Goal: Task Accomplishment & Management: Use online tool/utility

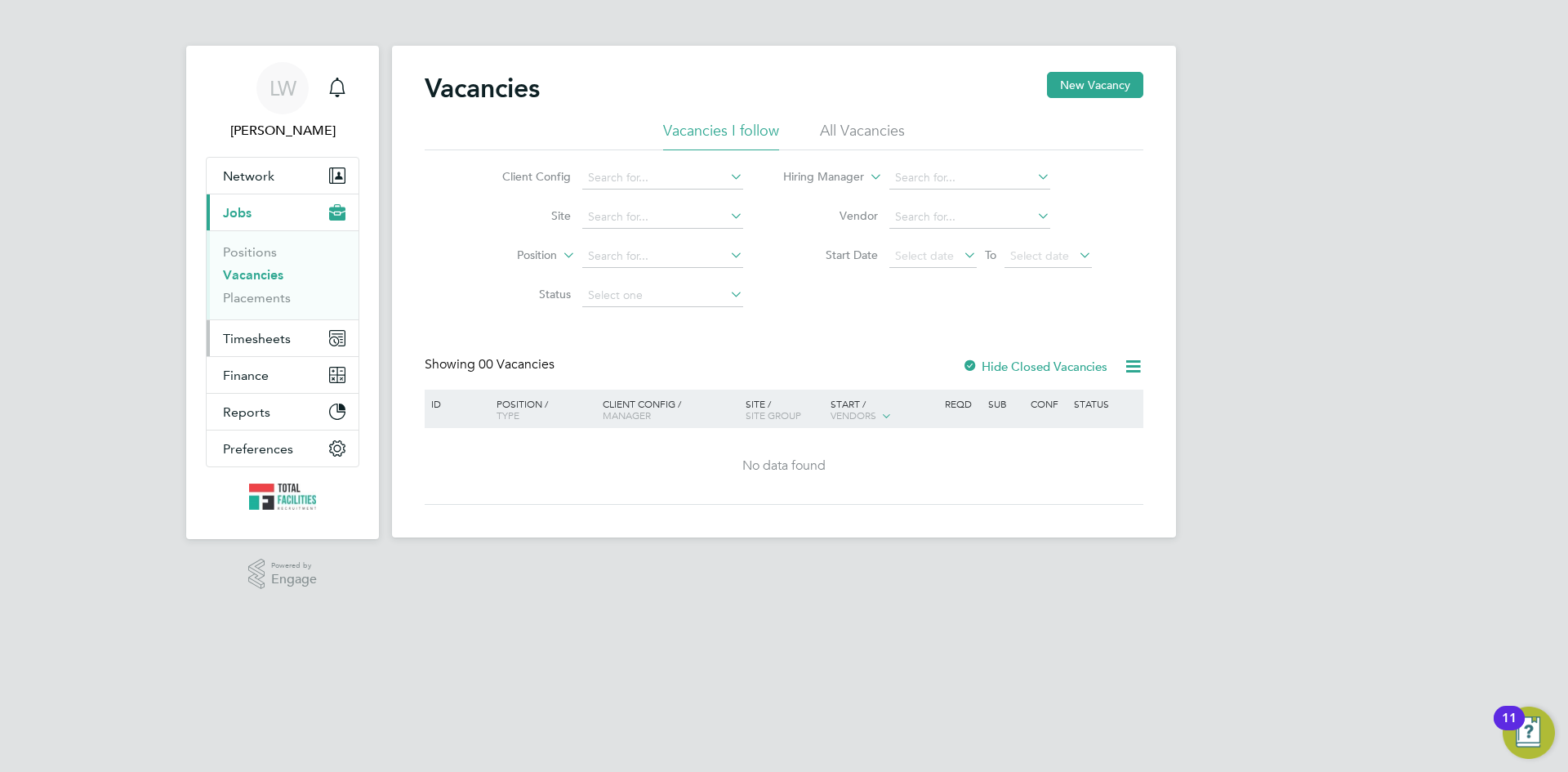
click at [267, 341] on span "Timesheets" at bounding box center [256, 338] width 68 height 16
click at [252, 335] on span "Timesheets" at bounding box center [256, 338] width 68 height 16
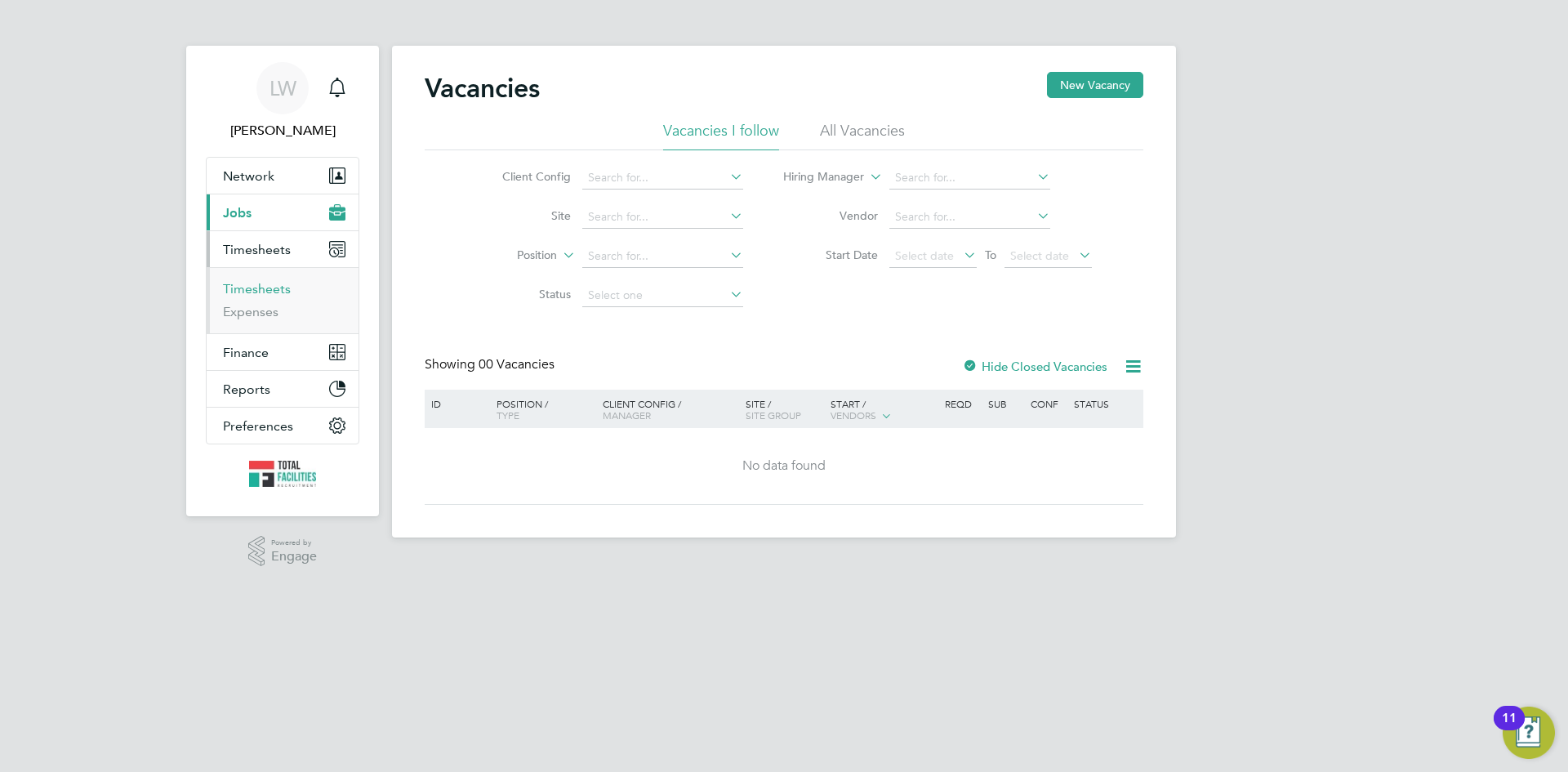
click at [254, 294] on link "Timesheets" at bounding box center [256, 288] width 68 height 16
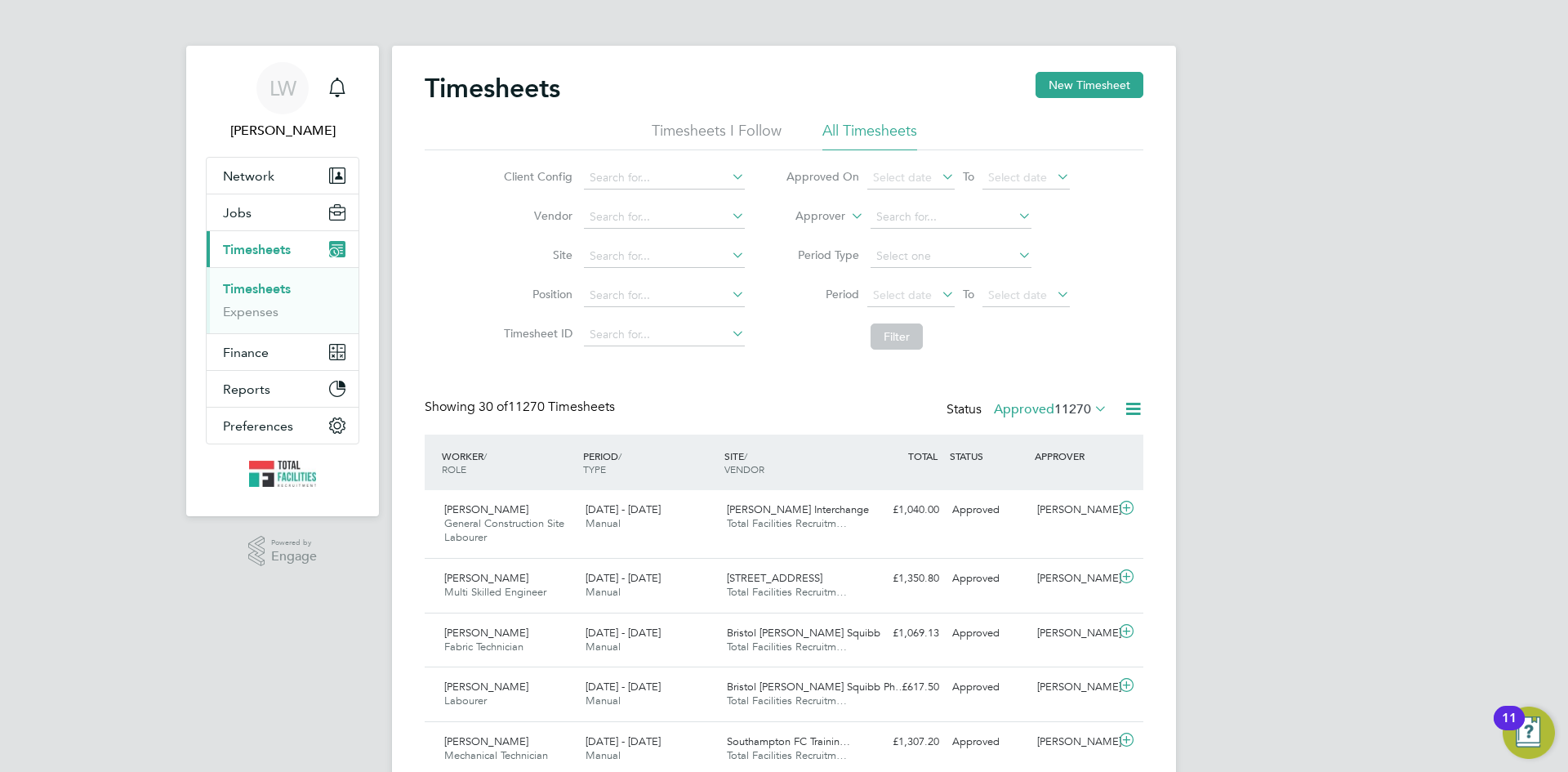
click at [1129, 410] on icon at bounding box center [1133, 409] width 21 height 21
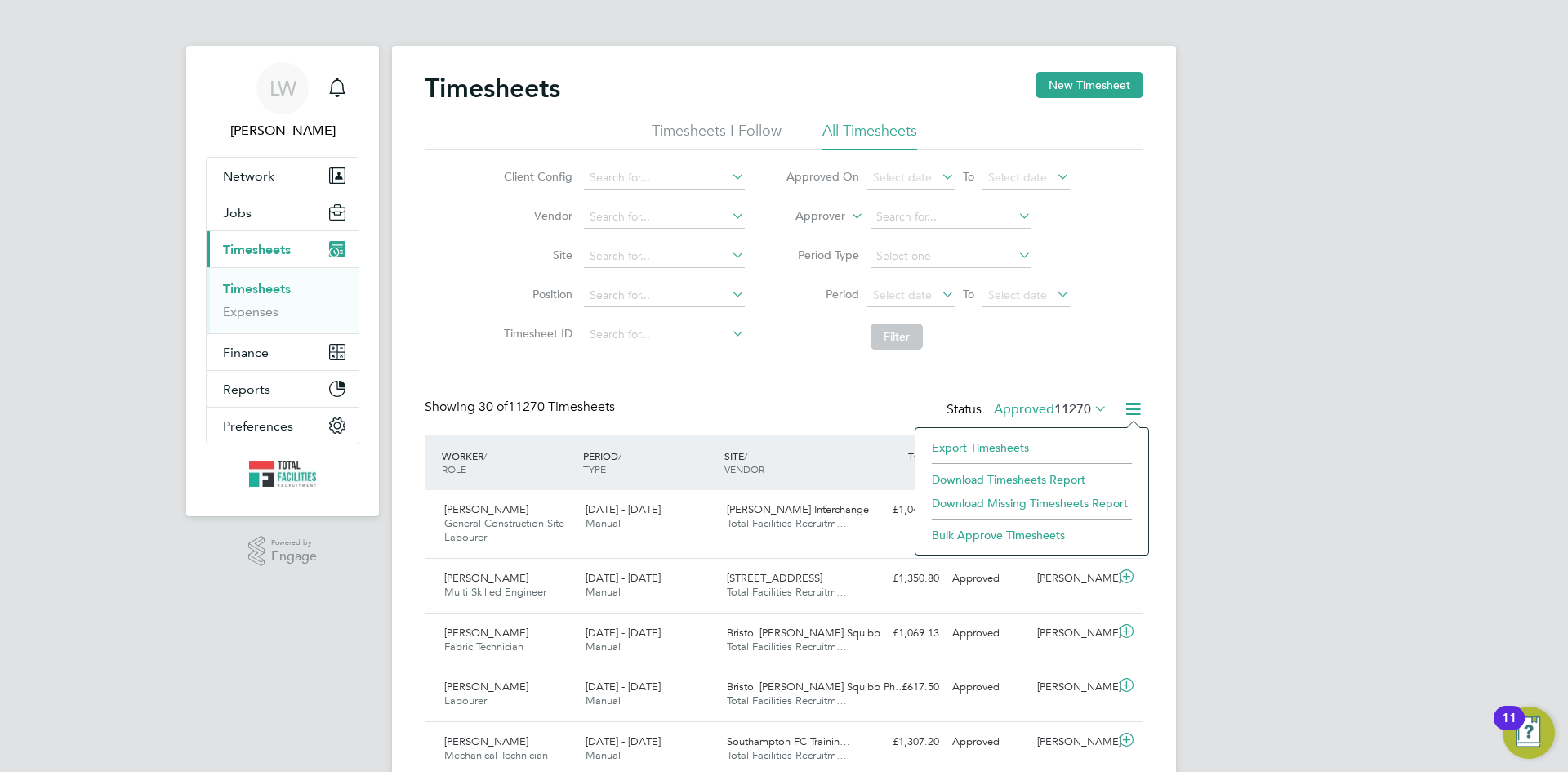
click at [974, 448] on li "Export Timesheets" at bounding box center [1032, 447] width 216 height 23
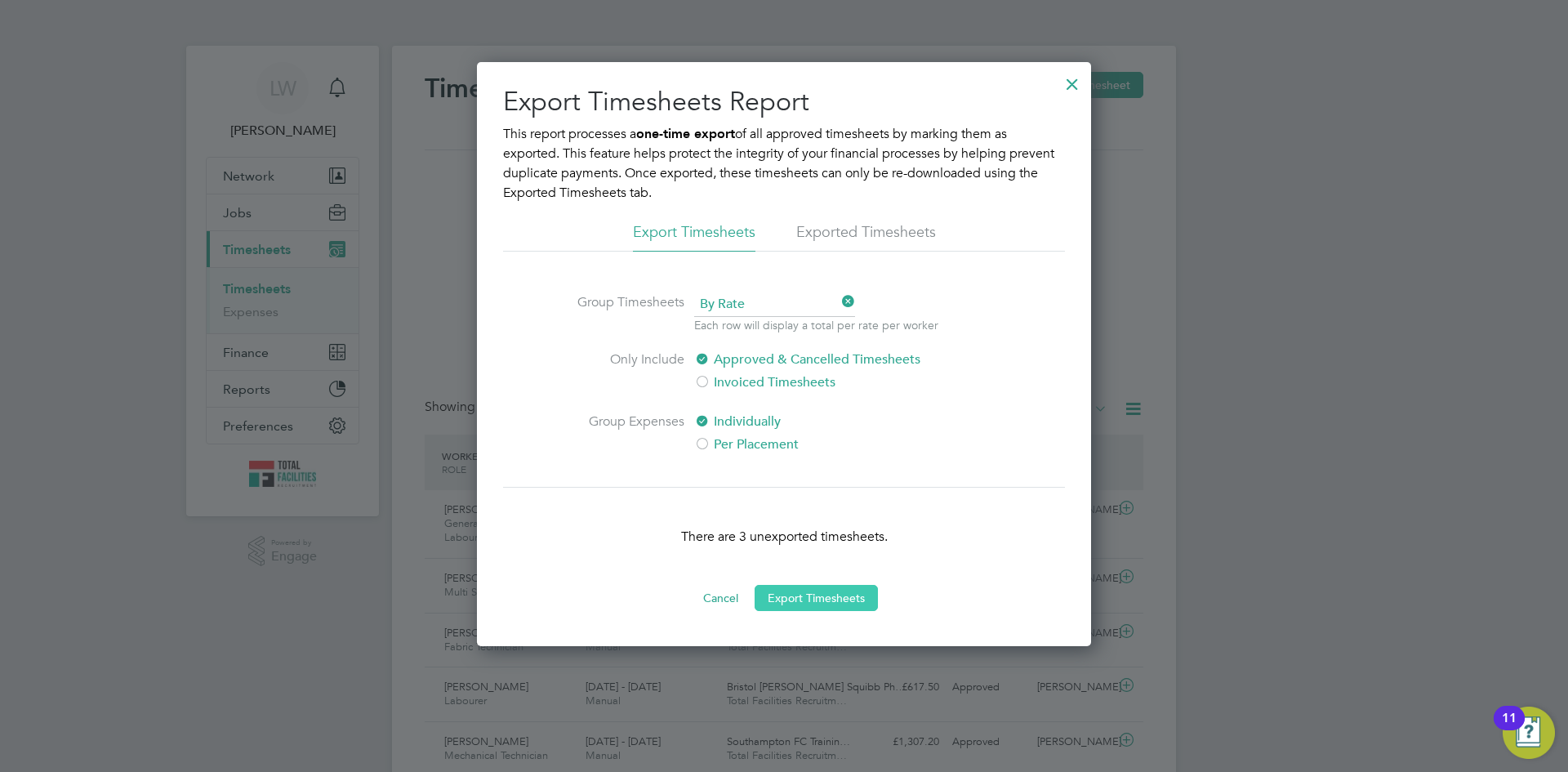
click at [813, 595] on button "Export Timesheets" at bounding box center [816, 598] width 123 height 26
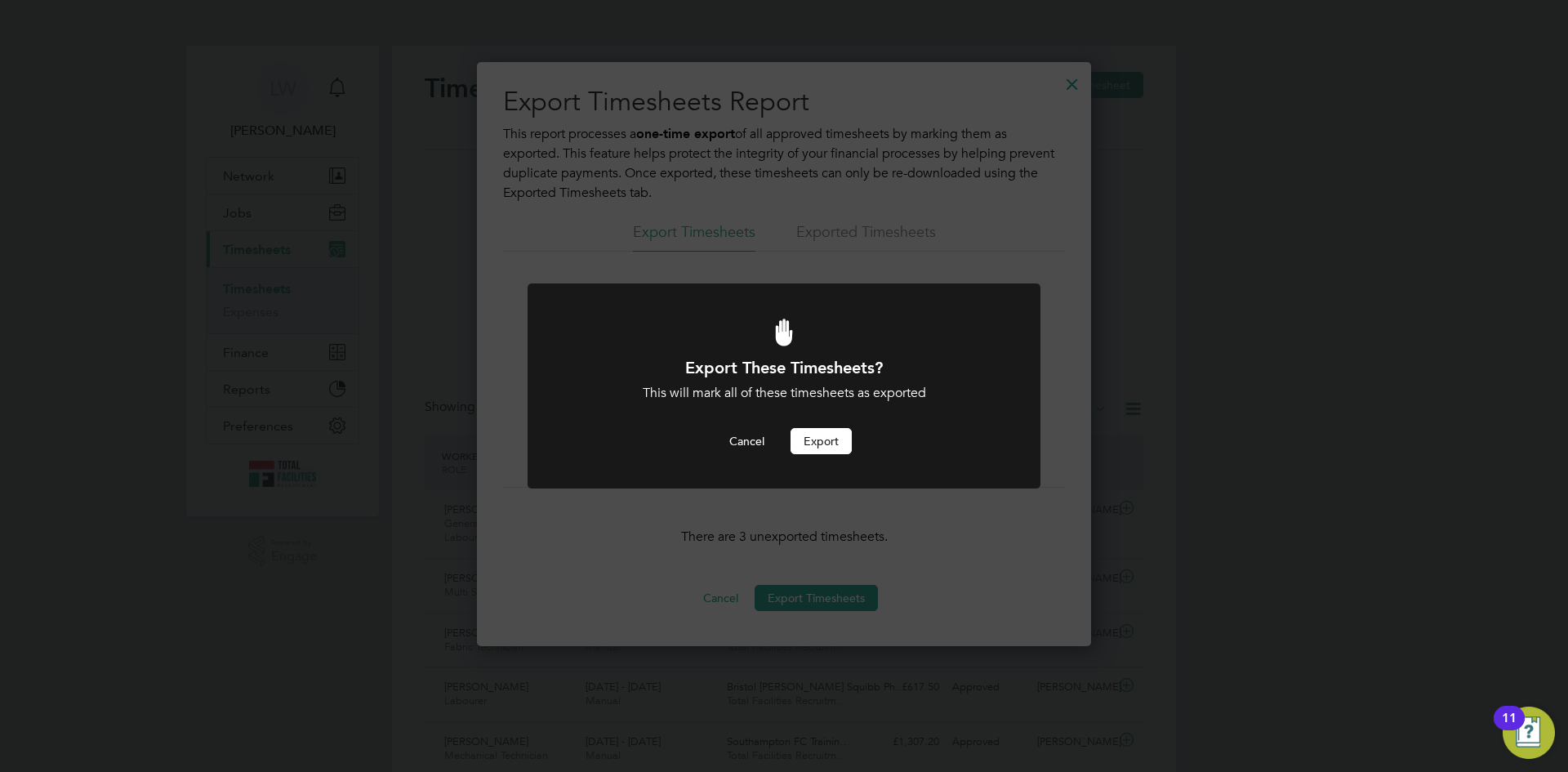
click at [824, 442] on button "Export" at bounding box center [821, 441] width 61 height 26
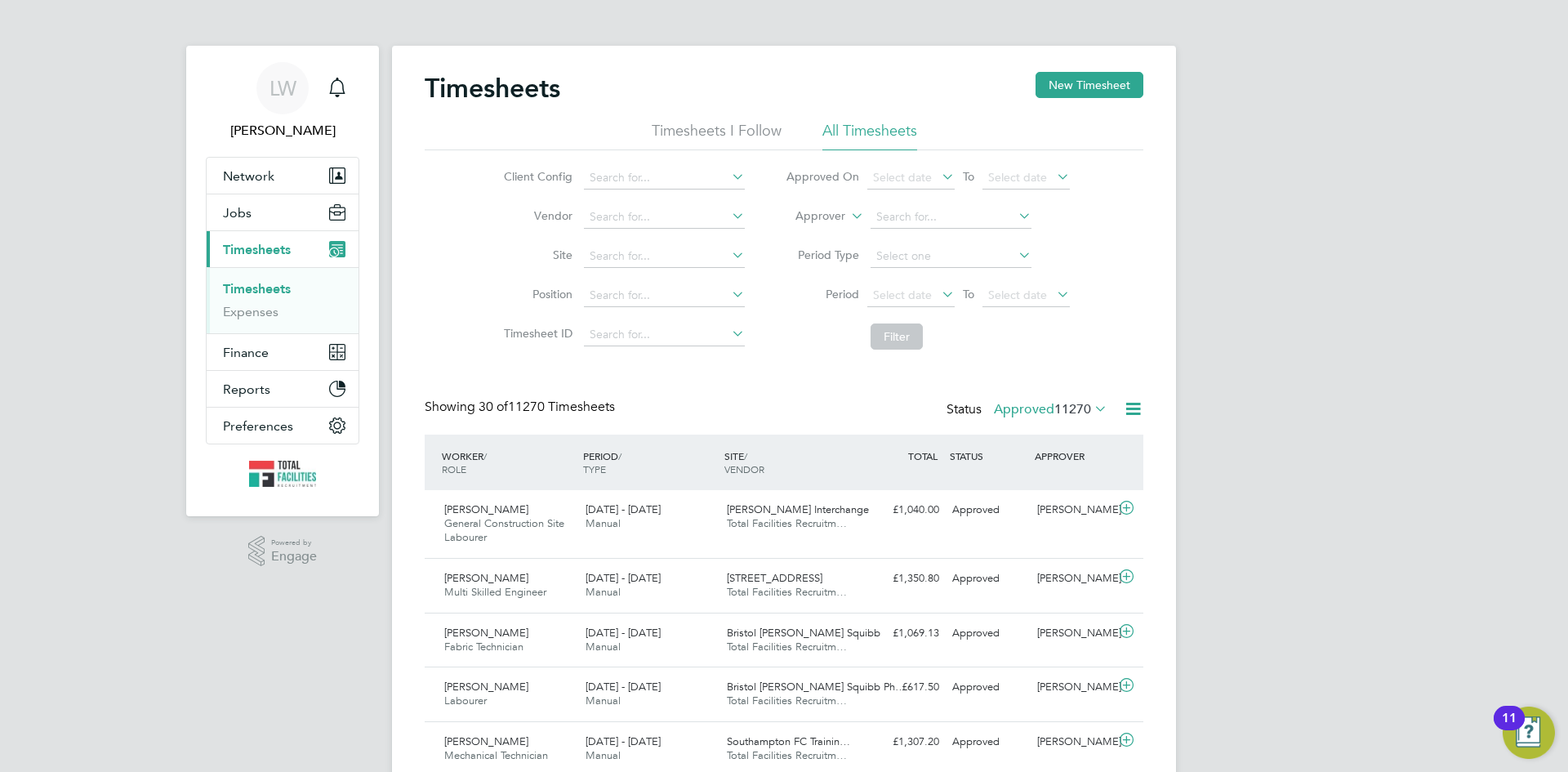
click at [1080, 410] on span "11270" at bounding box center [1072, 409] width 37 height 16
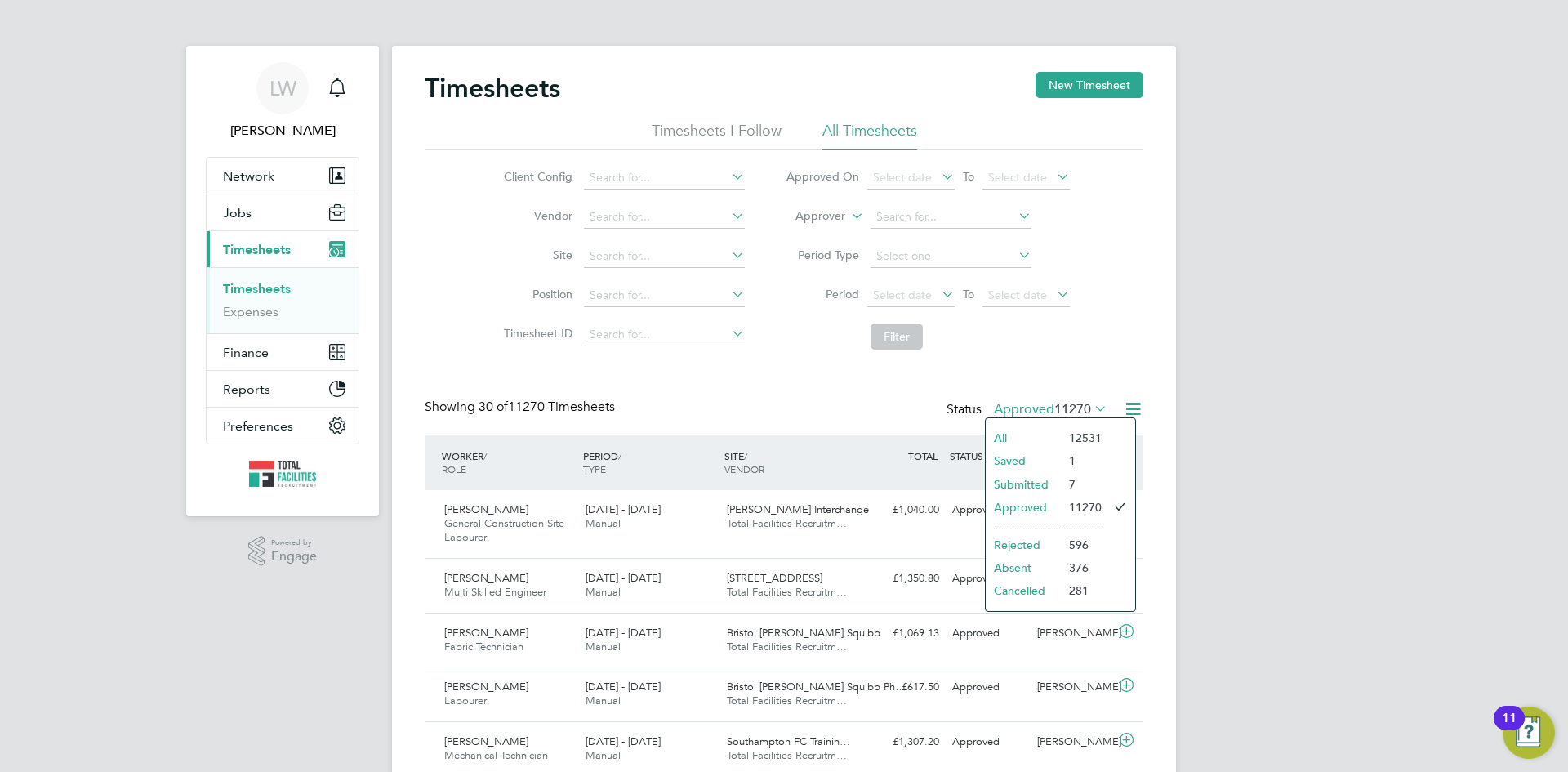
click at [1080, 410] on span "11270" at bounding box center [1072, 409] width 37 height 16
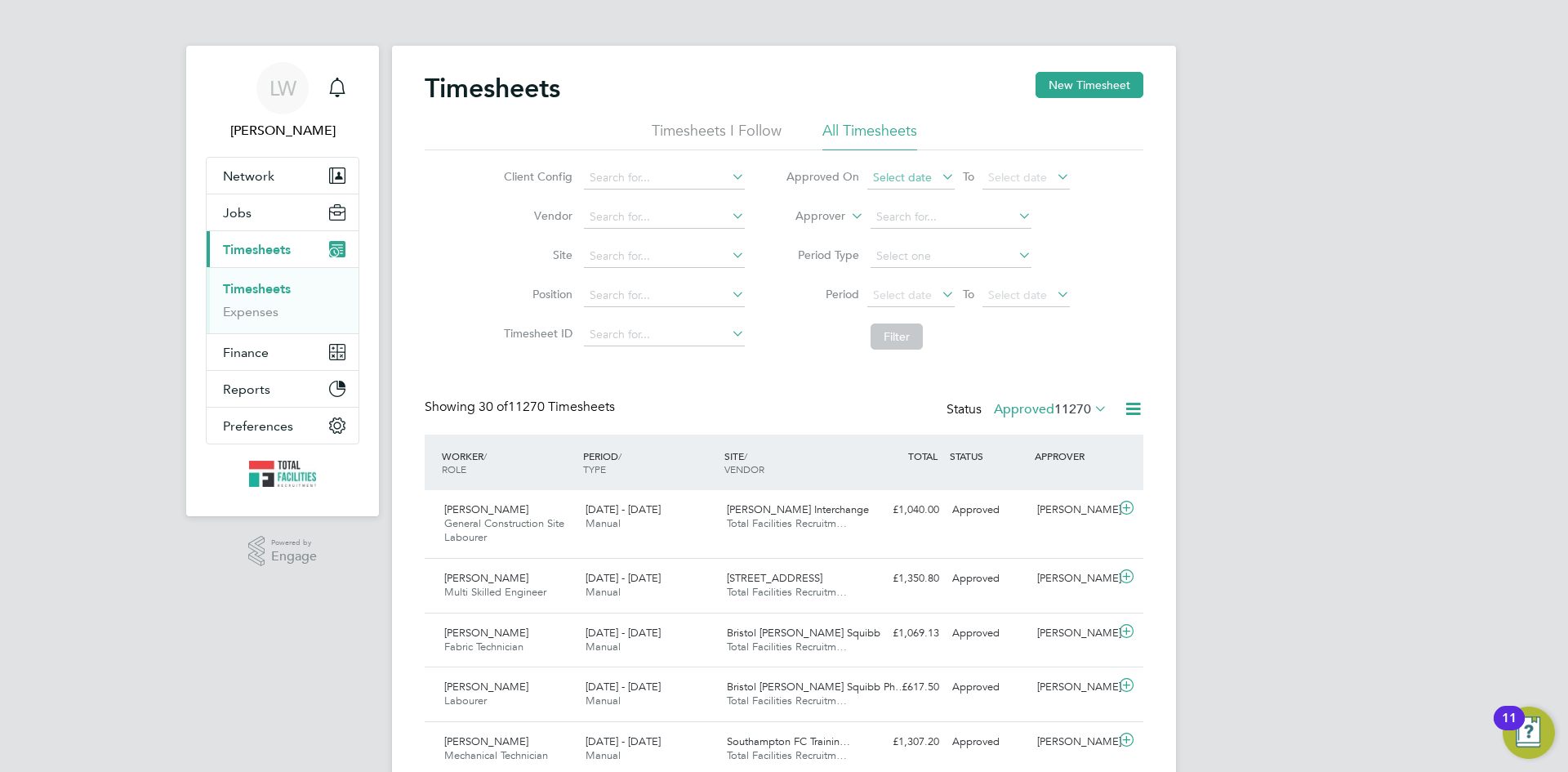
click at [902, 179] on span "Select date" at bounding box center [902, 178] width 59 height 15
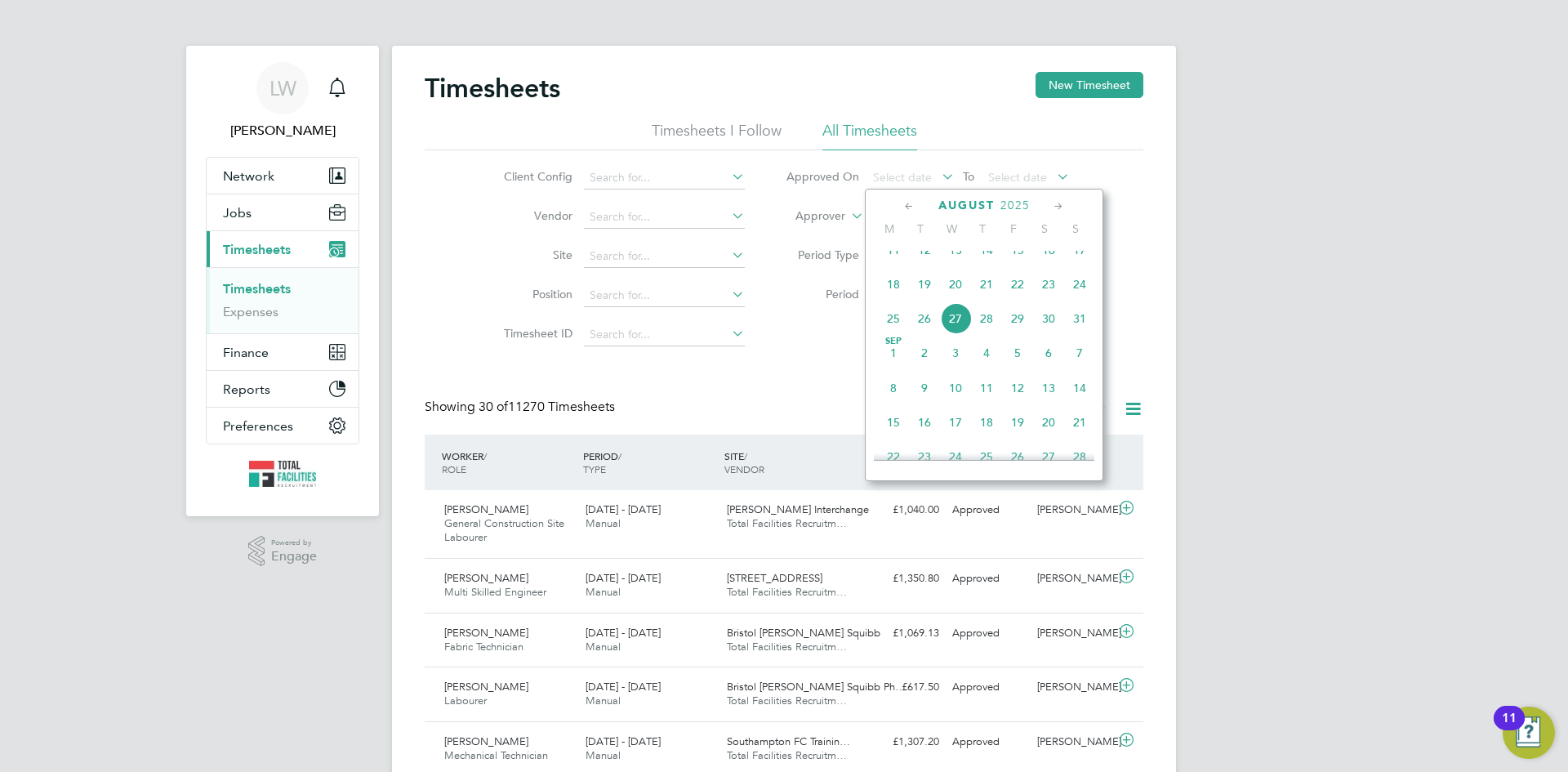
click at [950, 330] on span "27" at bounding box center [955, 318] width 31 height 31
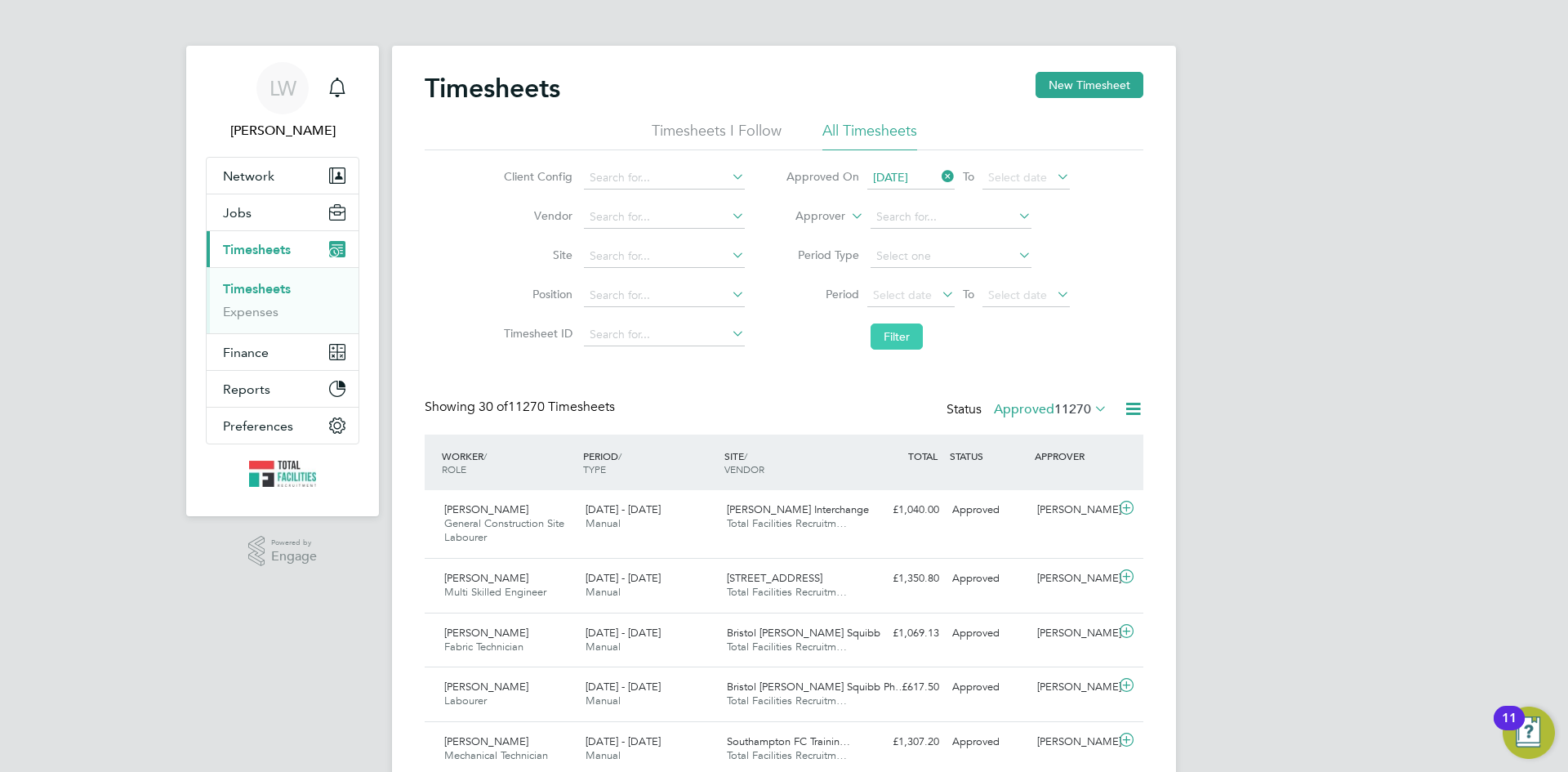
click at [892, 343] on button "Filter" at bounding box center [897, 336] width 53 height 26
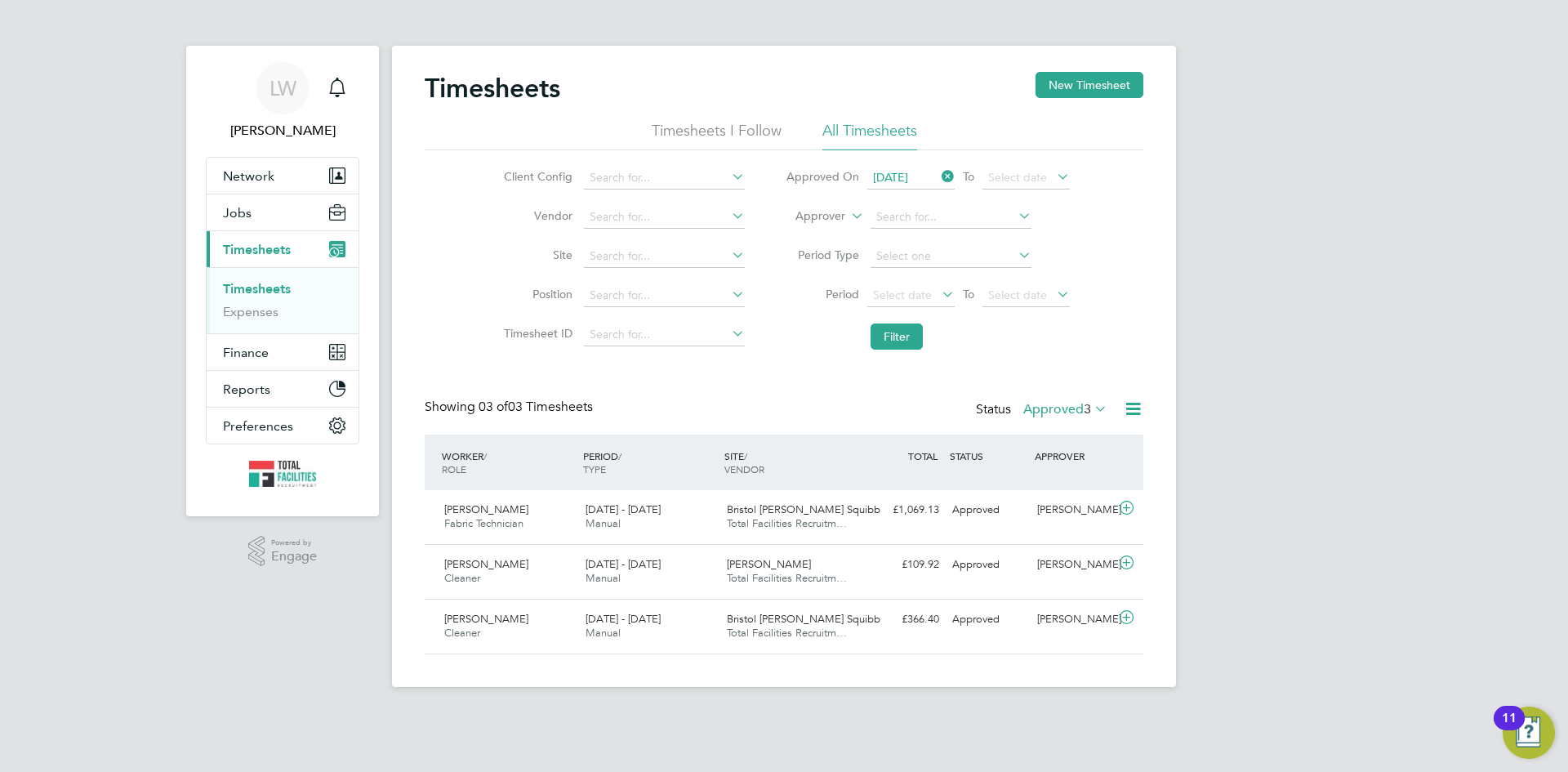
click at [1130, 408] on icon at bounding box center [1133, 409] width 21 height 21
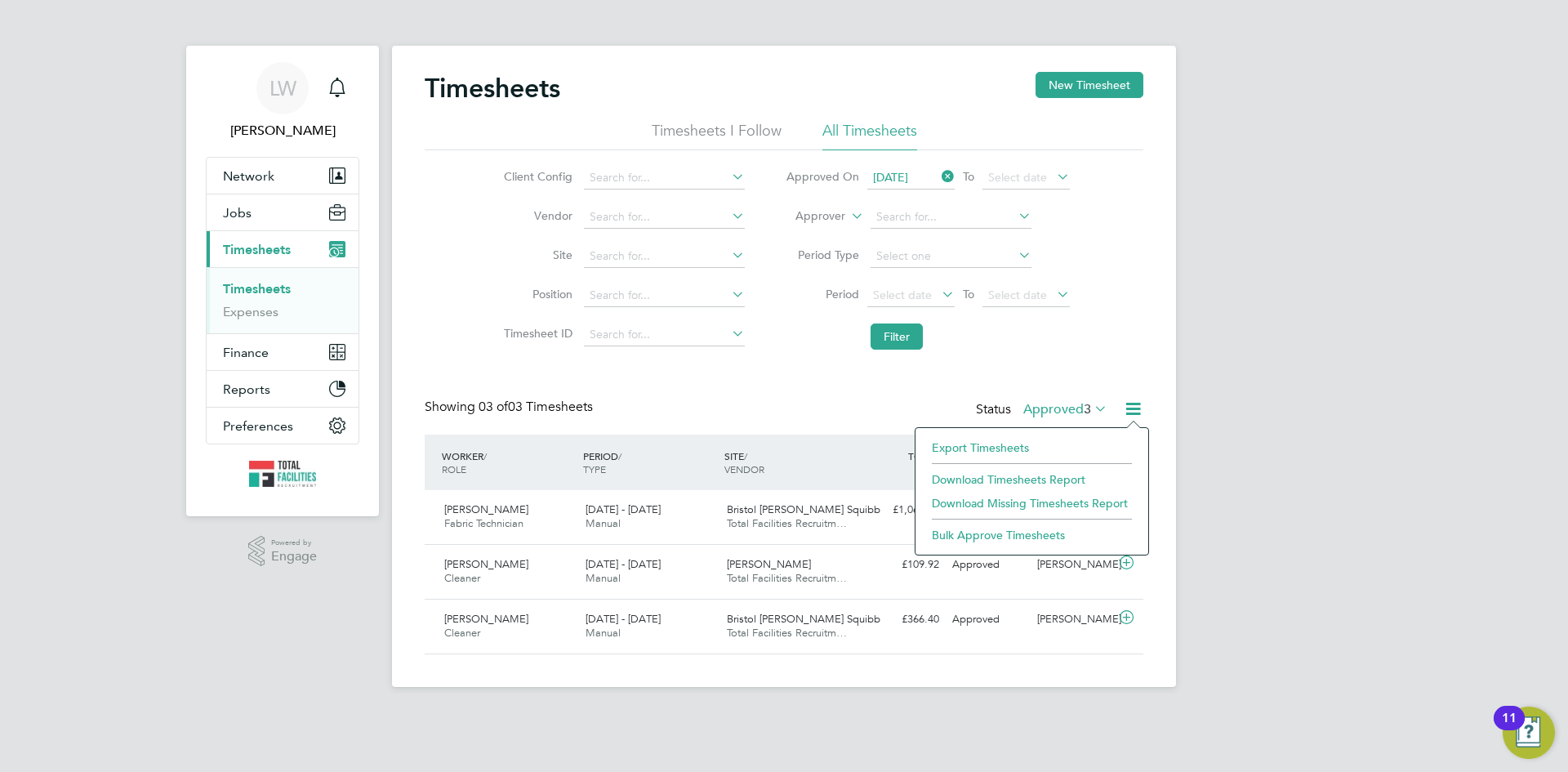
click at [965, 481] on li "Download Timesheets Report" at bounding box center [1032, 479] width 216 height 23
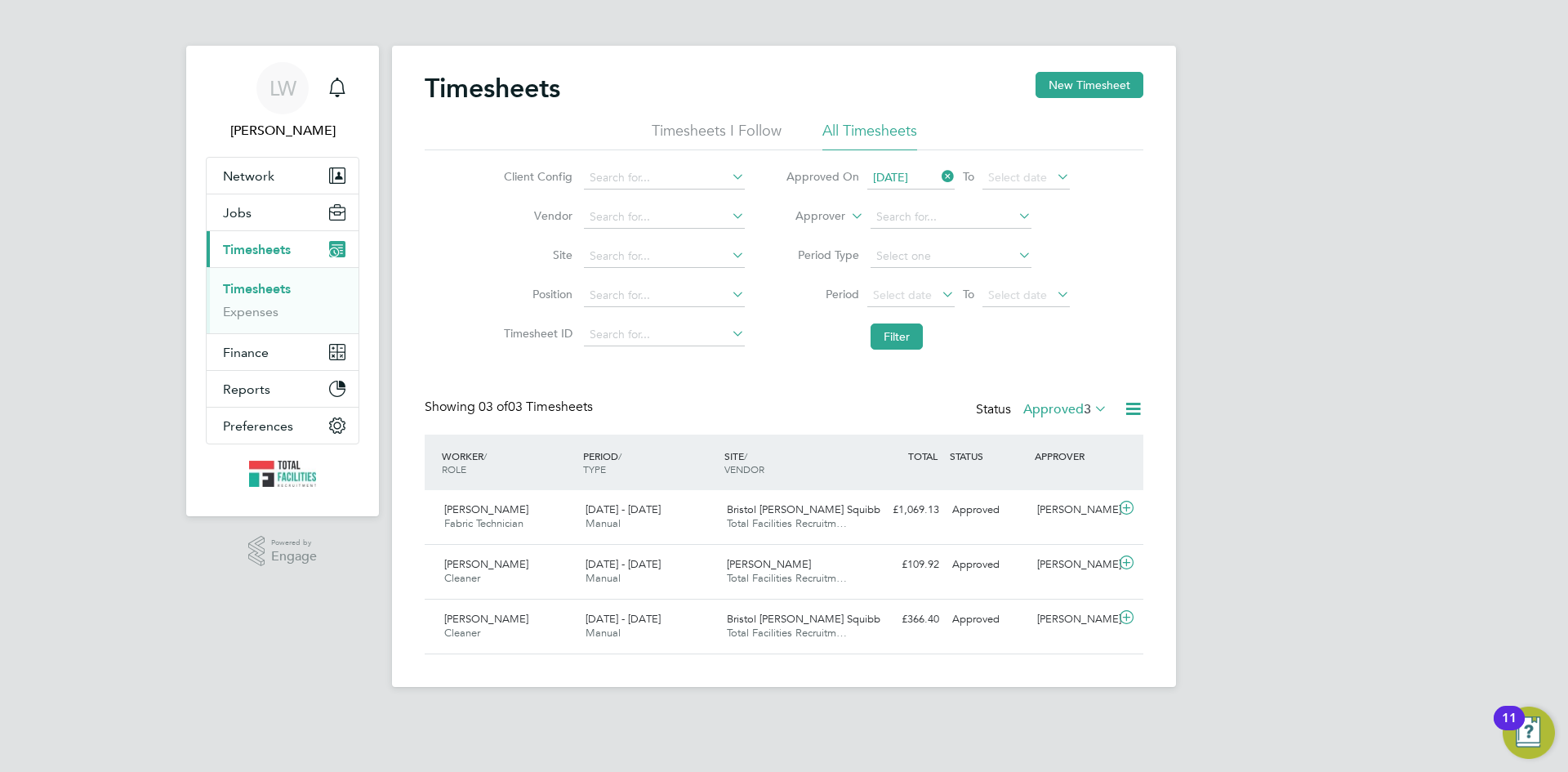
click at [905, 170] on span "[DATE]" at bounding box center [890, 178] width 35 height 15
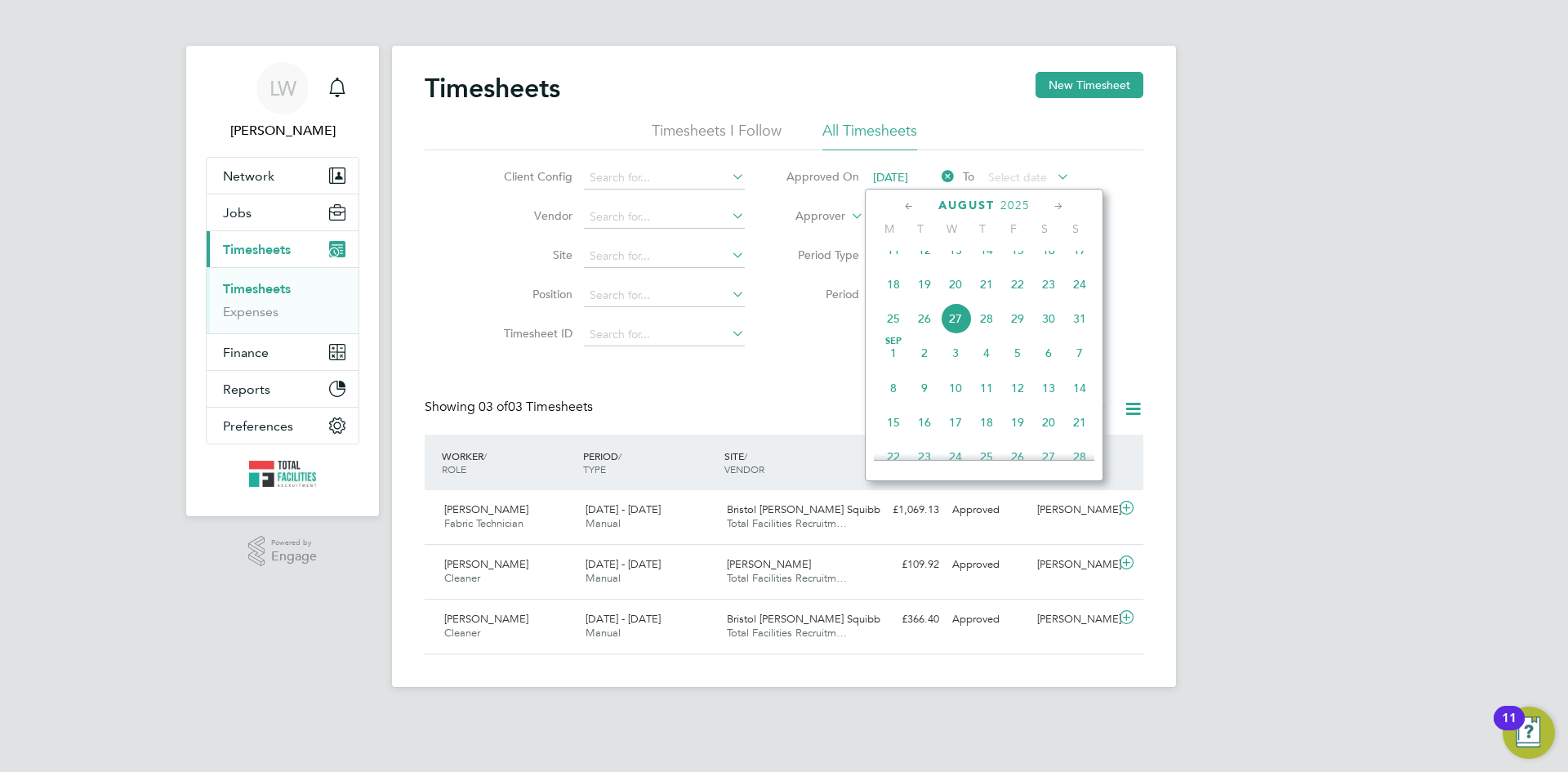
click at [922, 323] on span "26" at bounding box center [924, 318] width 31 height 31
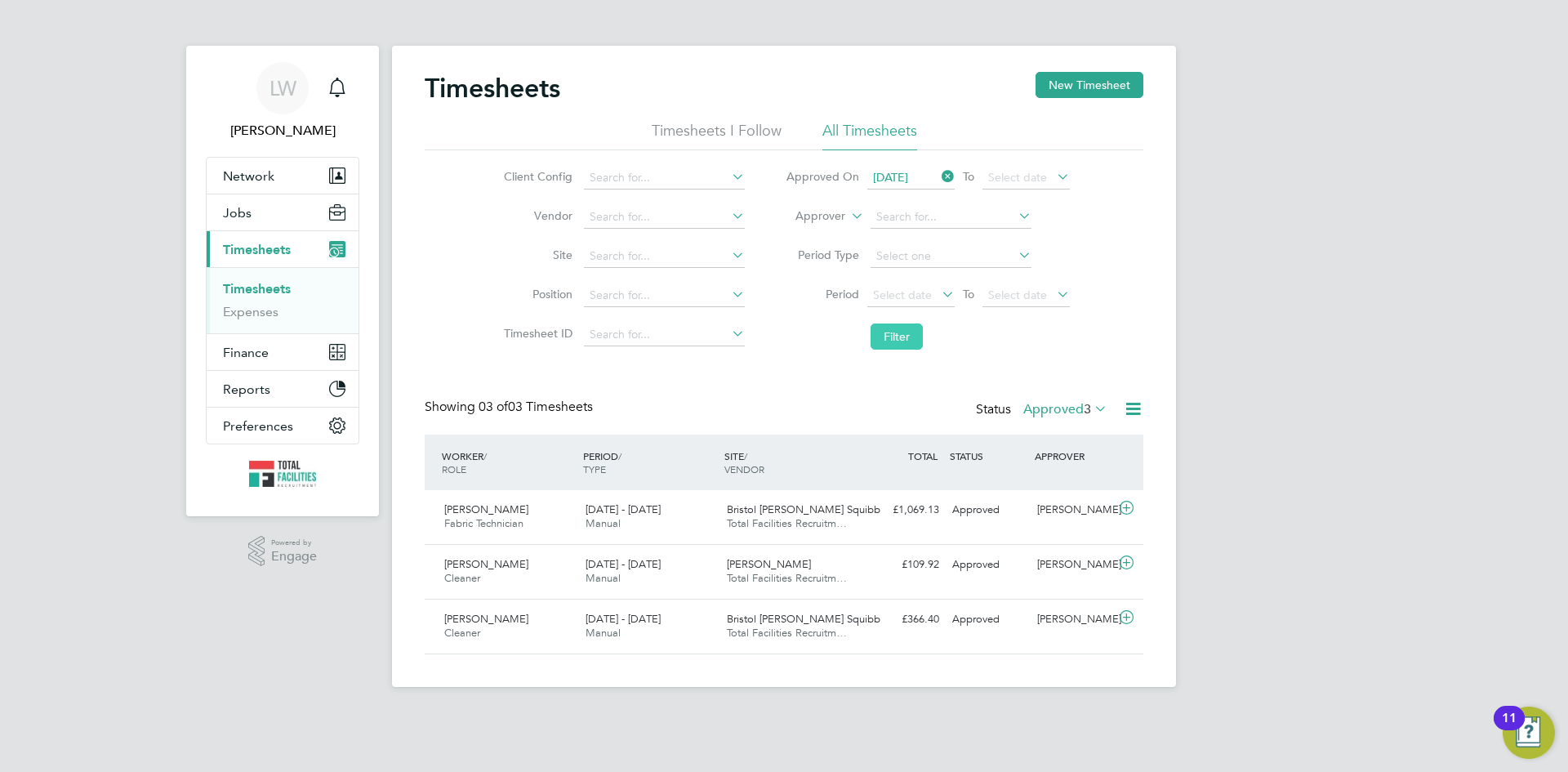
click at [905, 334] on button "Filter" at bounding box center [897, 336] width 53 height 26
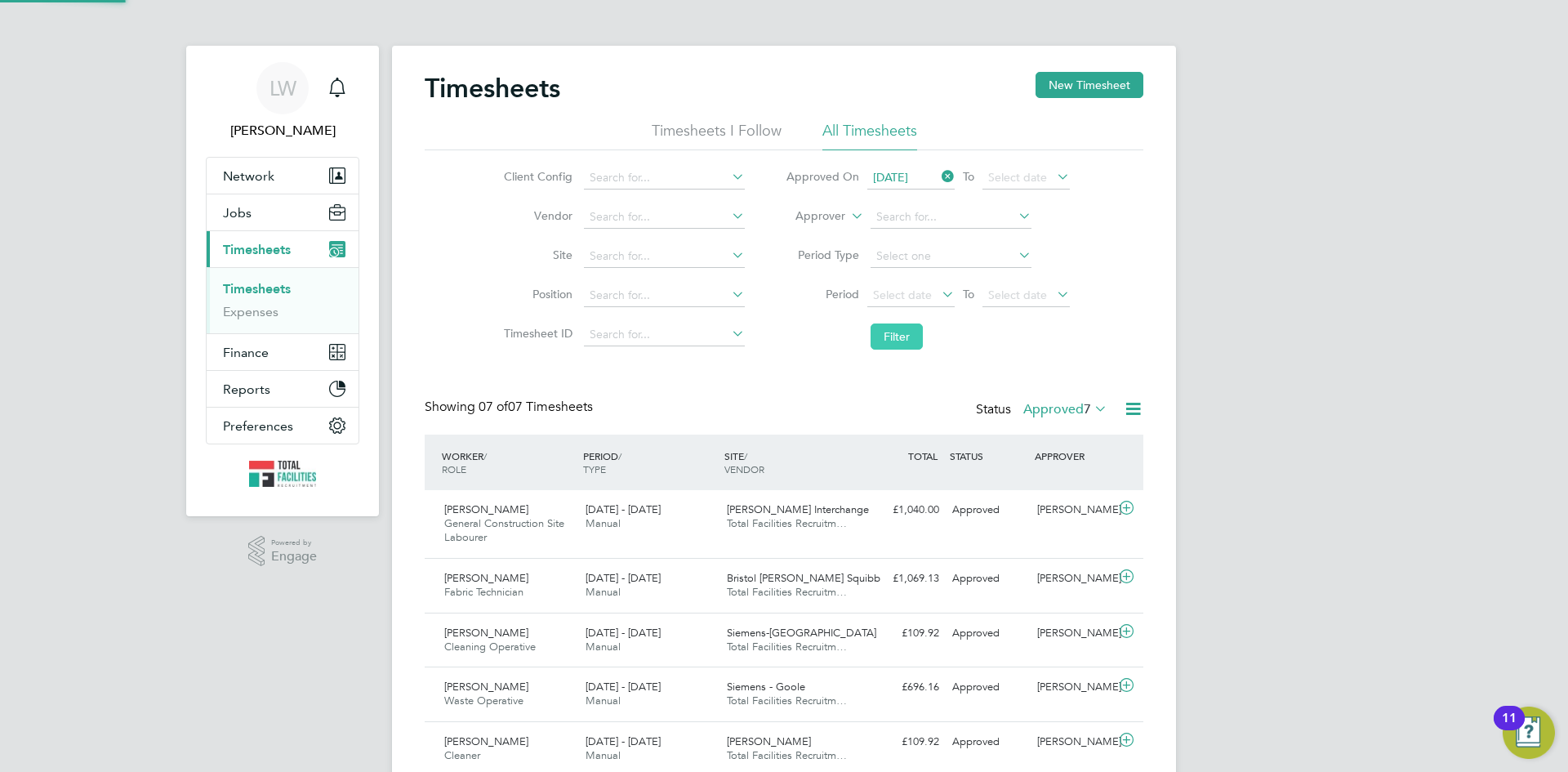
scroll to position [41, 142]
click at [1131, 409] on icon at bounding box center [1133, 409] width 21 height 21
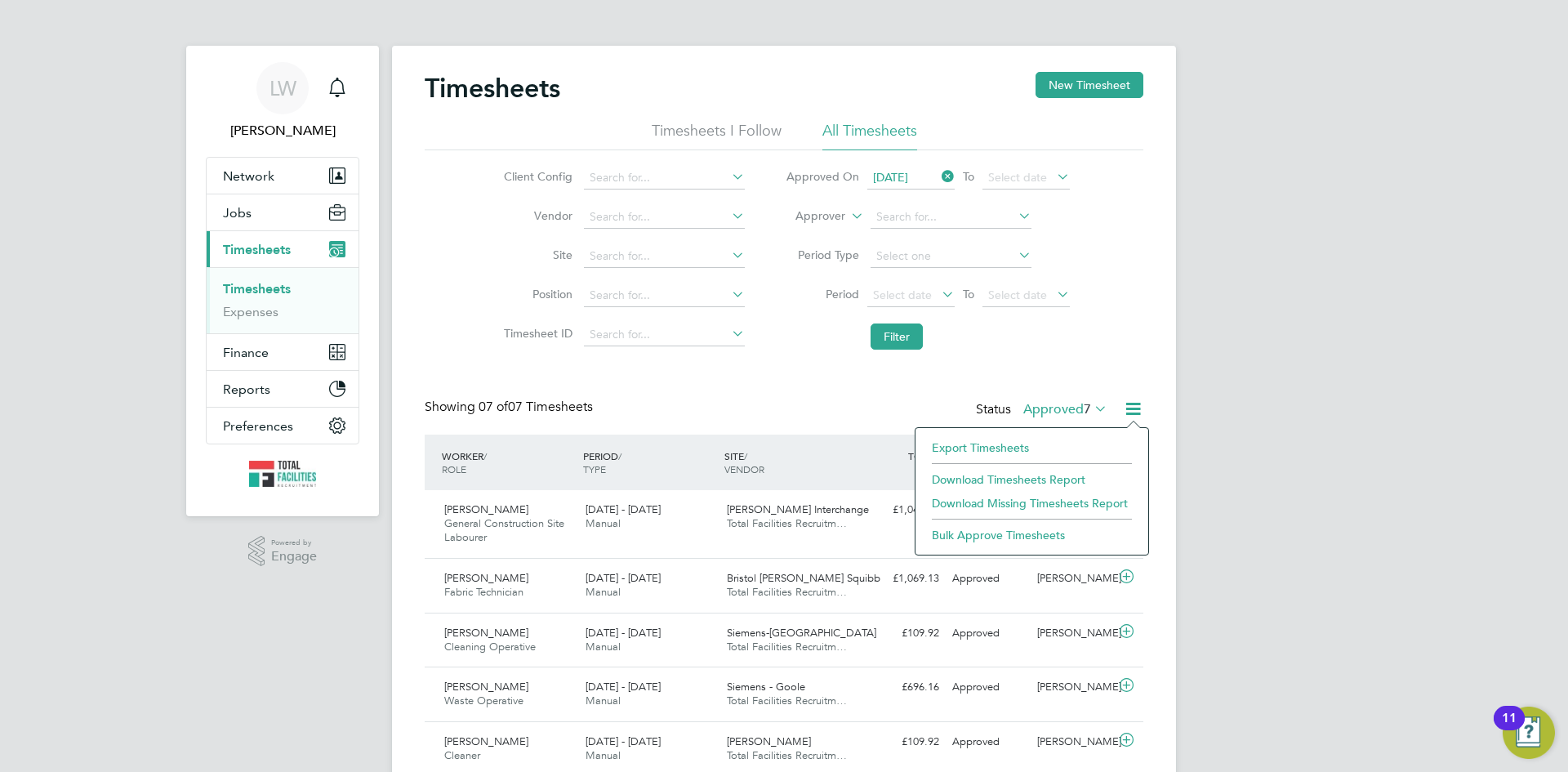
click at [1013, 478] on li "Download Timesheets Report" at bounding box center [1032, 479] width 216 height 23
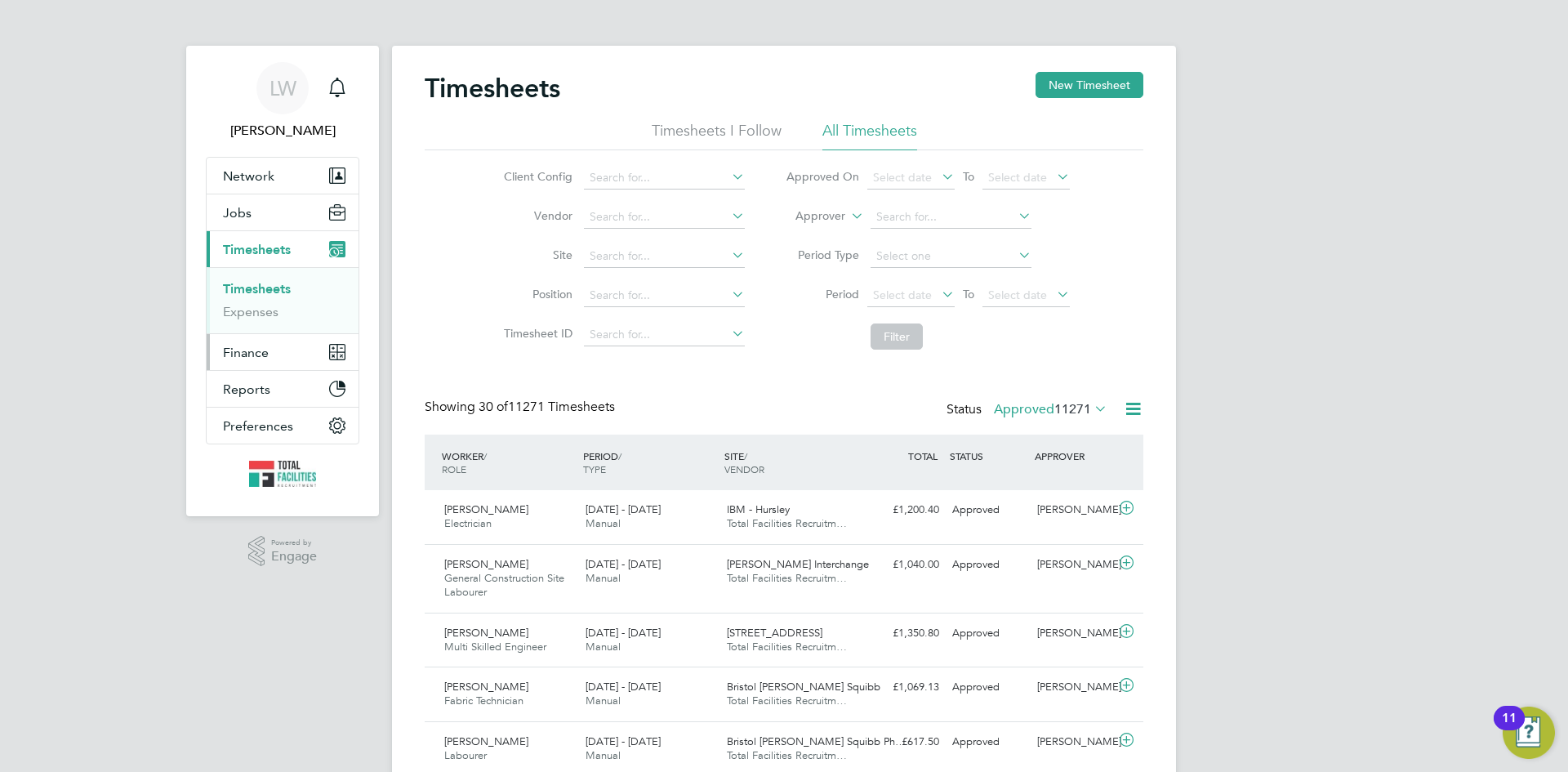
click at [256, 349] on span "Finance" at bounding box center [245, 352] width 46 height 16
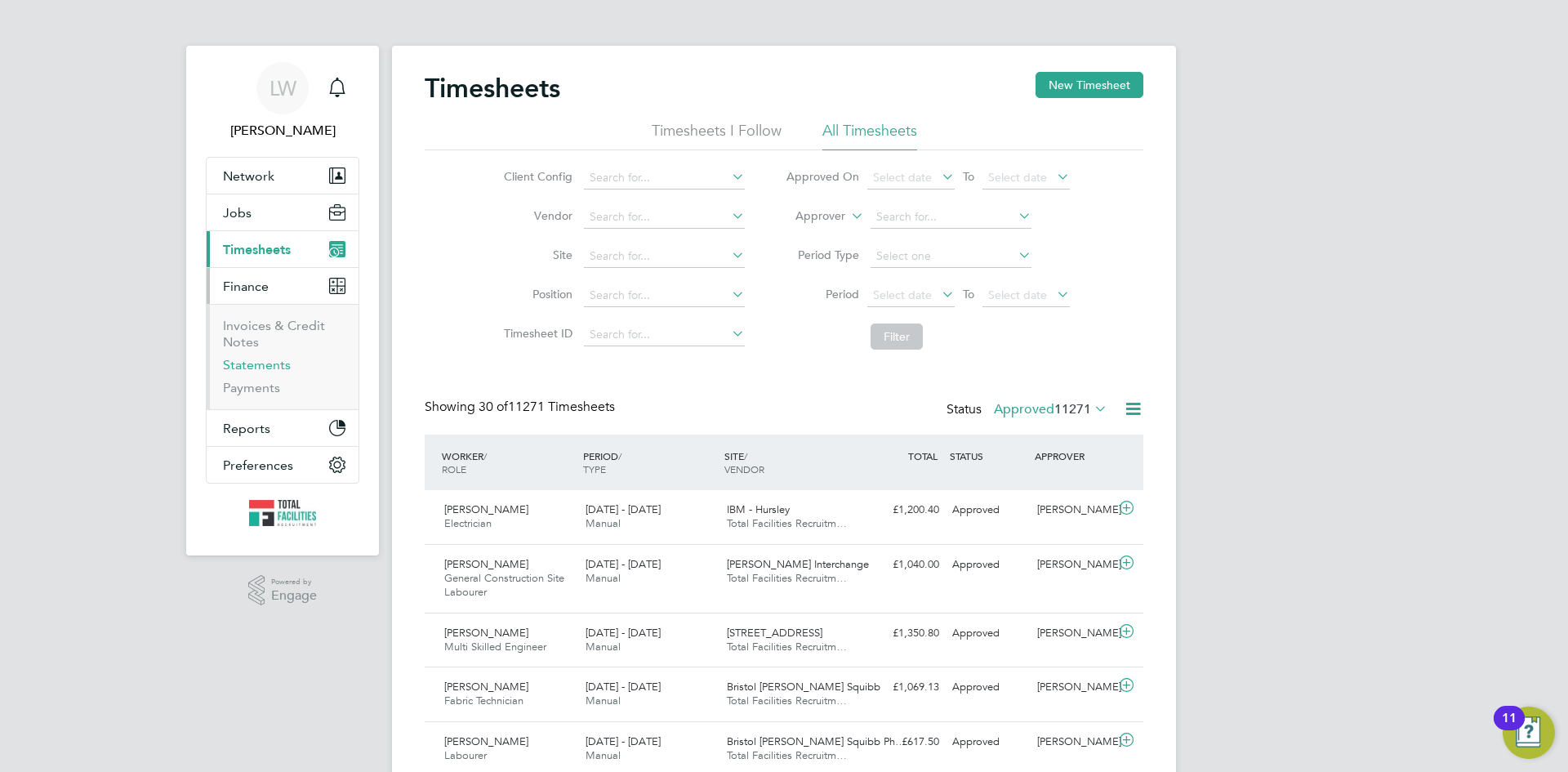
click at [271, 370] on link "Statements" at bounding box center [256, 364] width 68 height 16
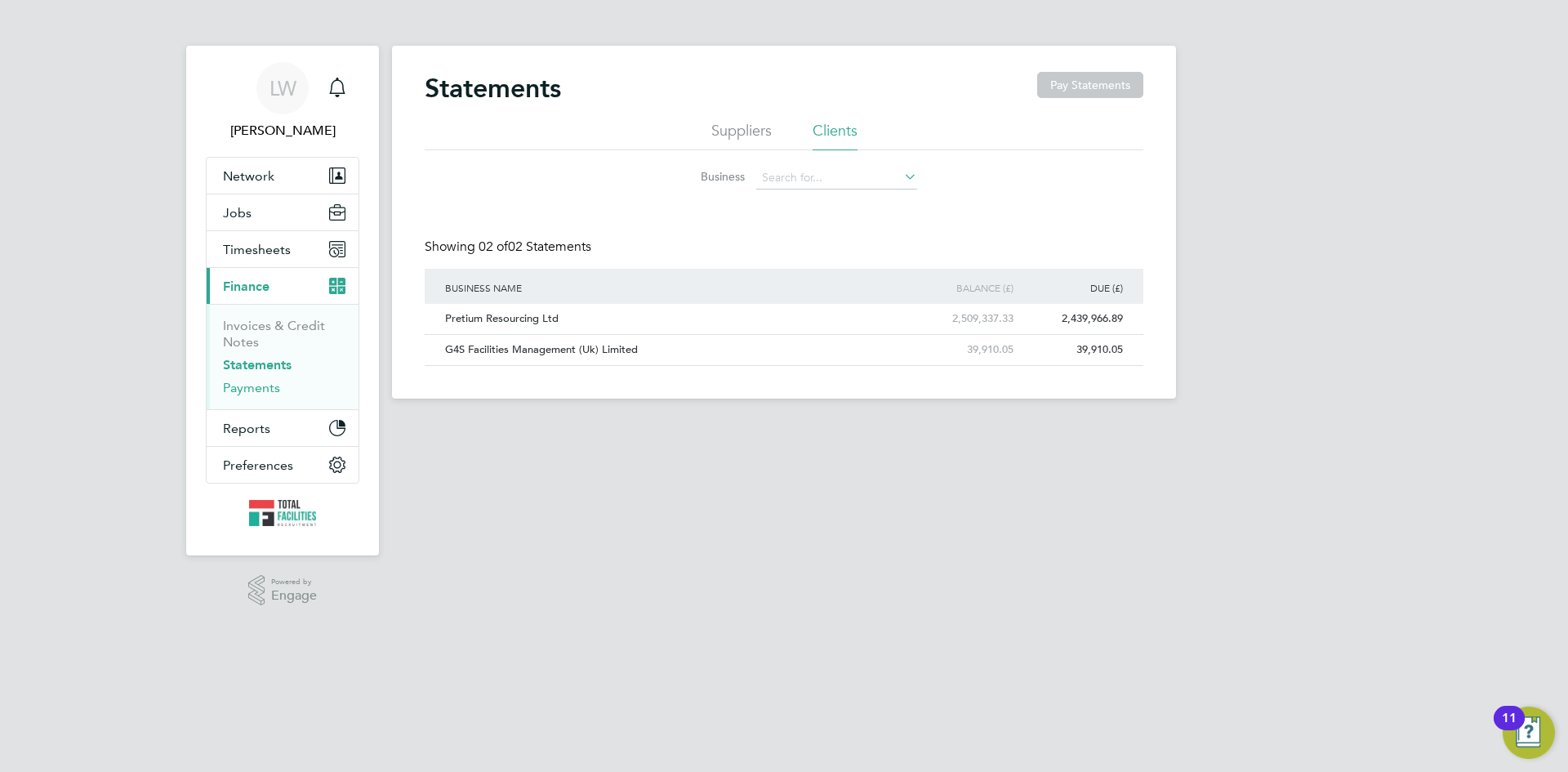
click at [269, 394] on link "Payments" at bounding box center [251, 387] width 57 height 16
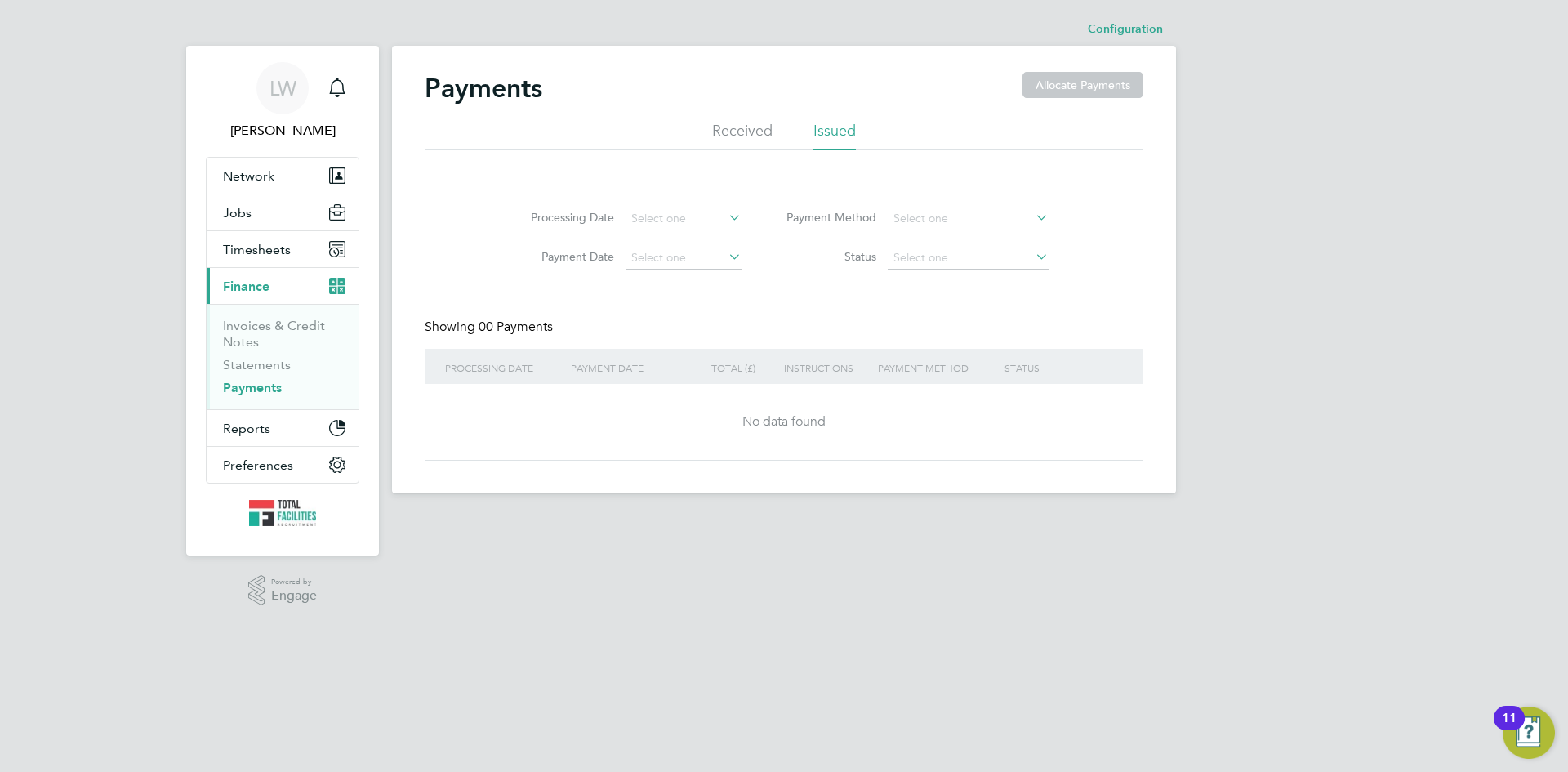
click at [725, 128] on li "Received" at bounding box center [742, 135] width 60 height 29
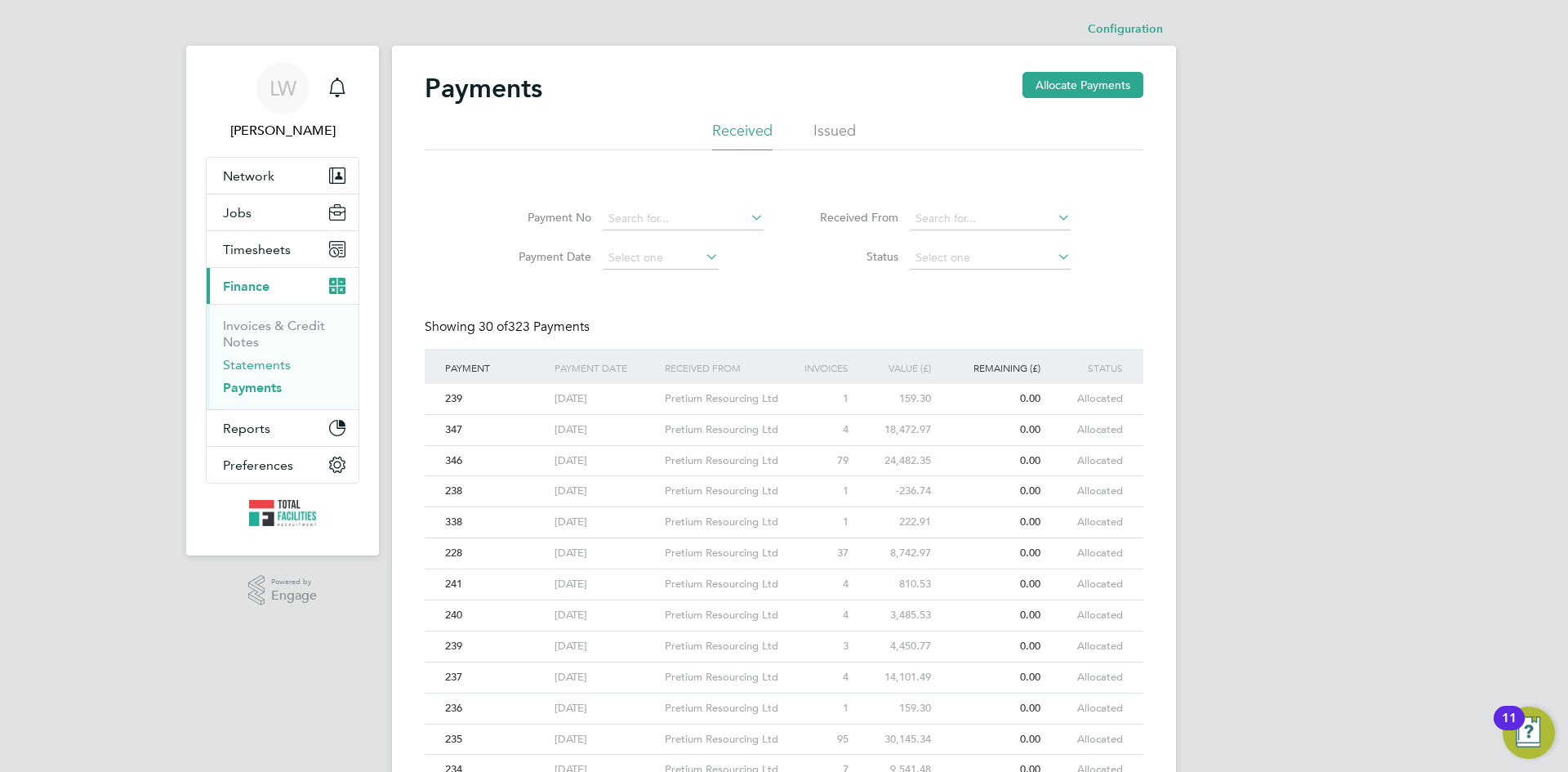
click at [256, 364] on link "Statements" at bounding box center [256, 364] width 68 height 16
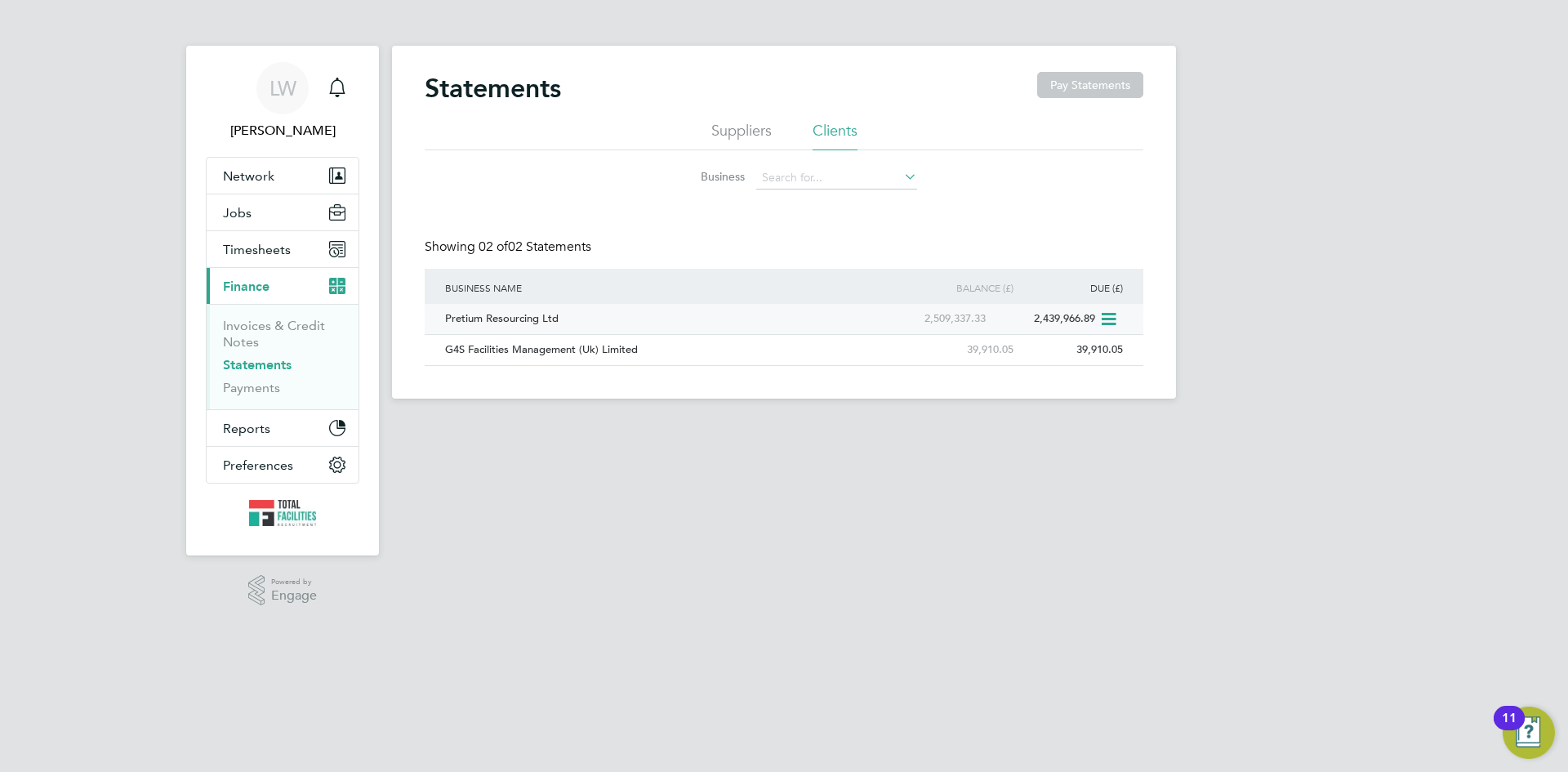
click at [1115, 315] on icon at bounding box center [1107, 319] width 16 height 20
click at [743, 129] on li "Suppliers" at bounding box center [742, 135] width 60 height 29
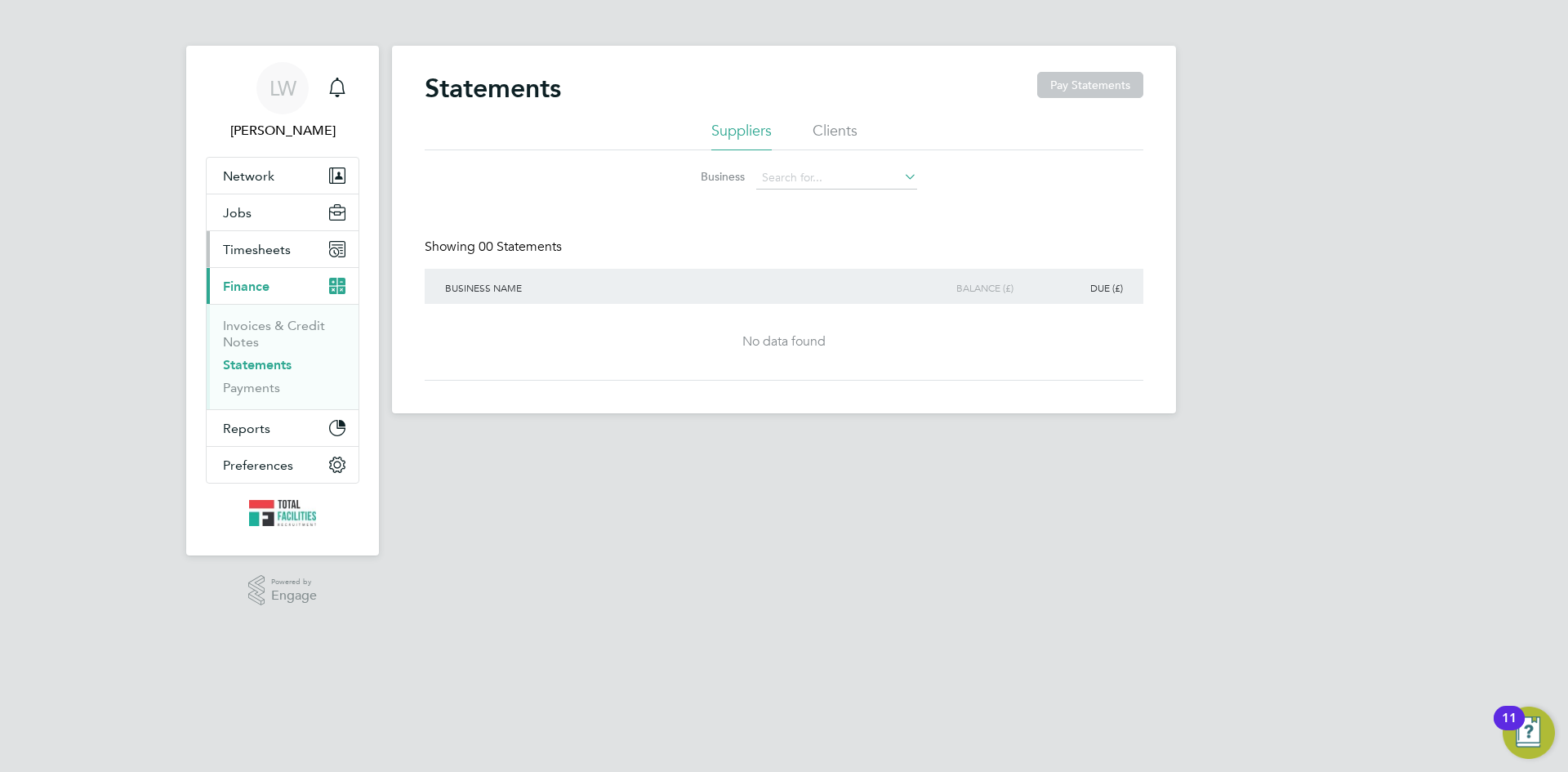
click at [245, 243] on span "Timesheets" at bounding box center [256, 249] width 68 height 16
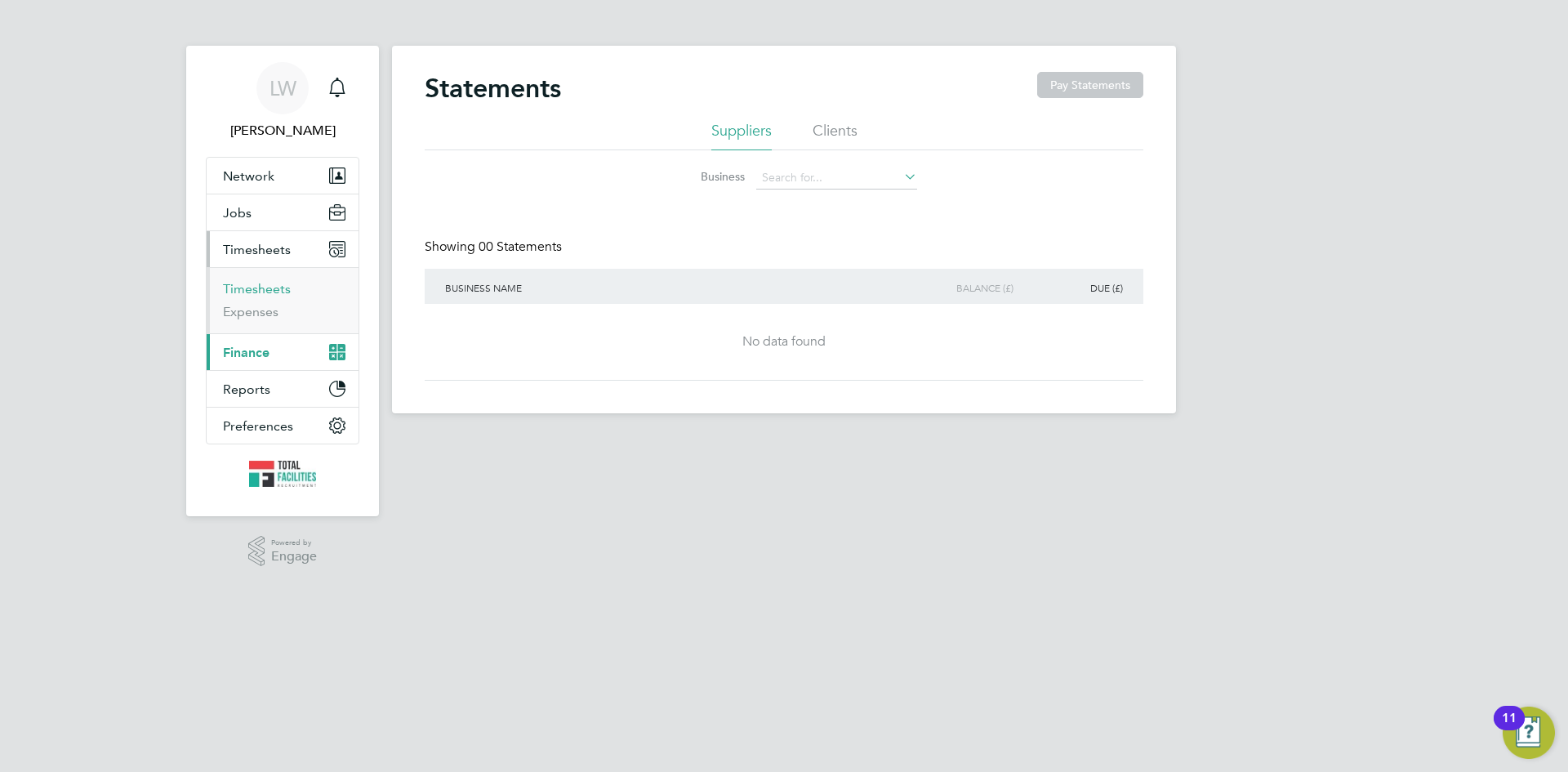
click at [260, 286] on link "Timesheets" at bounding box center [256, 288] width 68 height 16
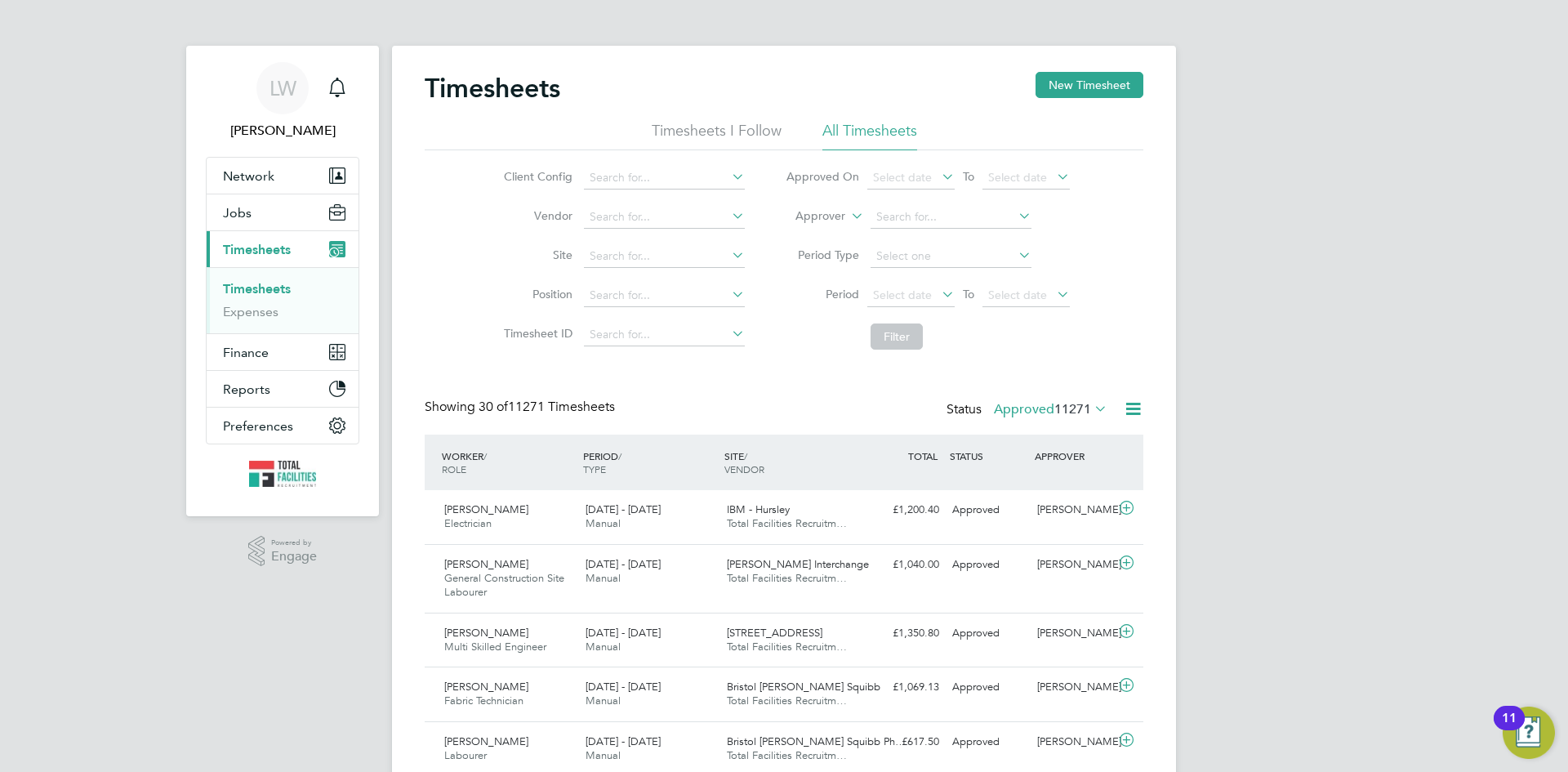
click at [1081, 409] on span "11271" at bounding box center [1072, 409] width 37 height 16
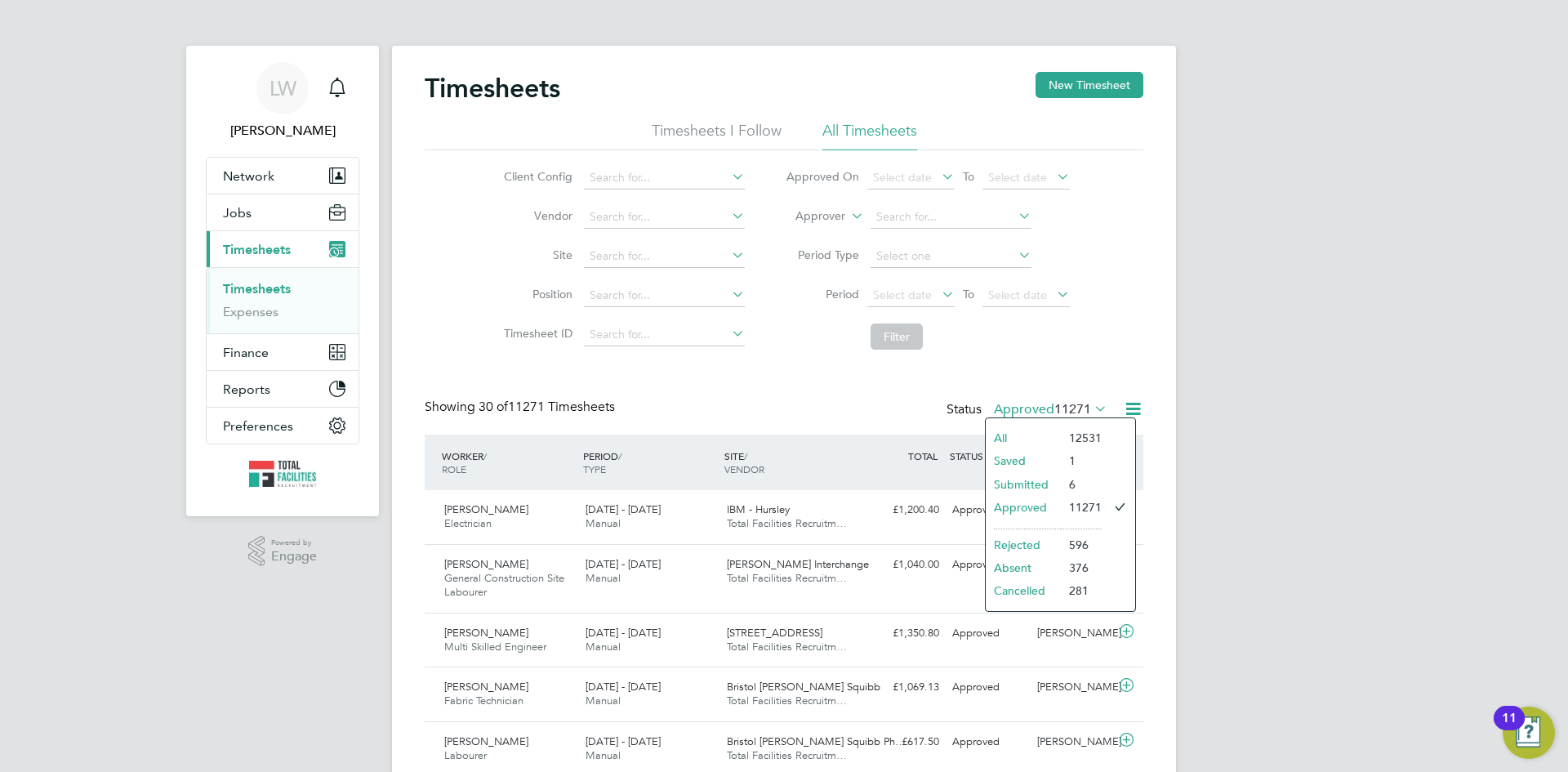
click at [1131, 406] on icon at bounding box center [1133, 409] width 21 height 21
click at [1000, 446] on li "Export Timesheets" at bounding box center [1032, 447] width 216 height 23
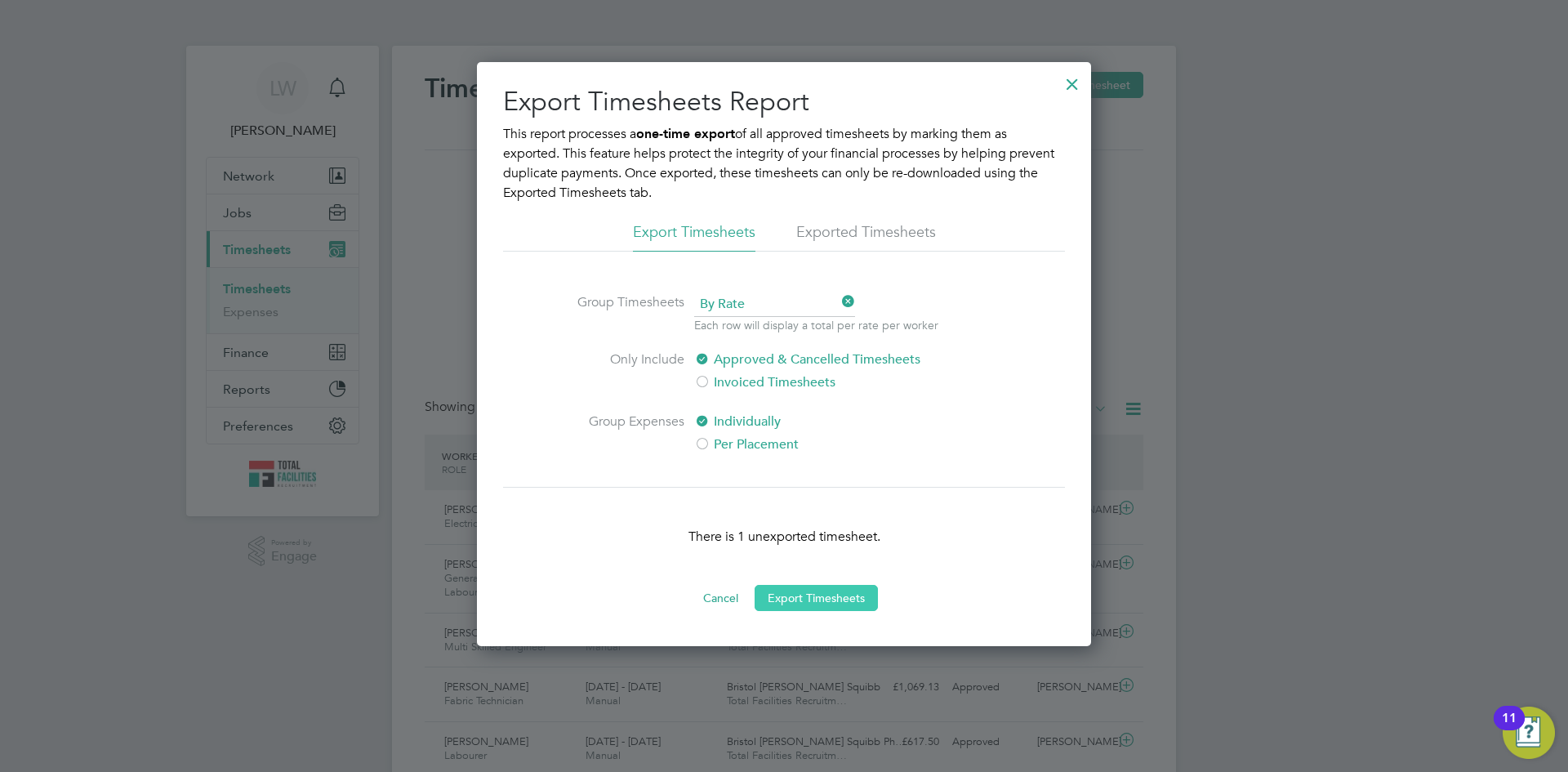
click at [840, 601] on button "Export Timesheets" at bounding box center [816, 598] width 123 height 26
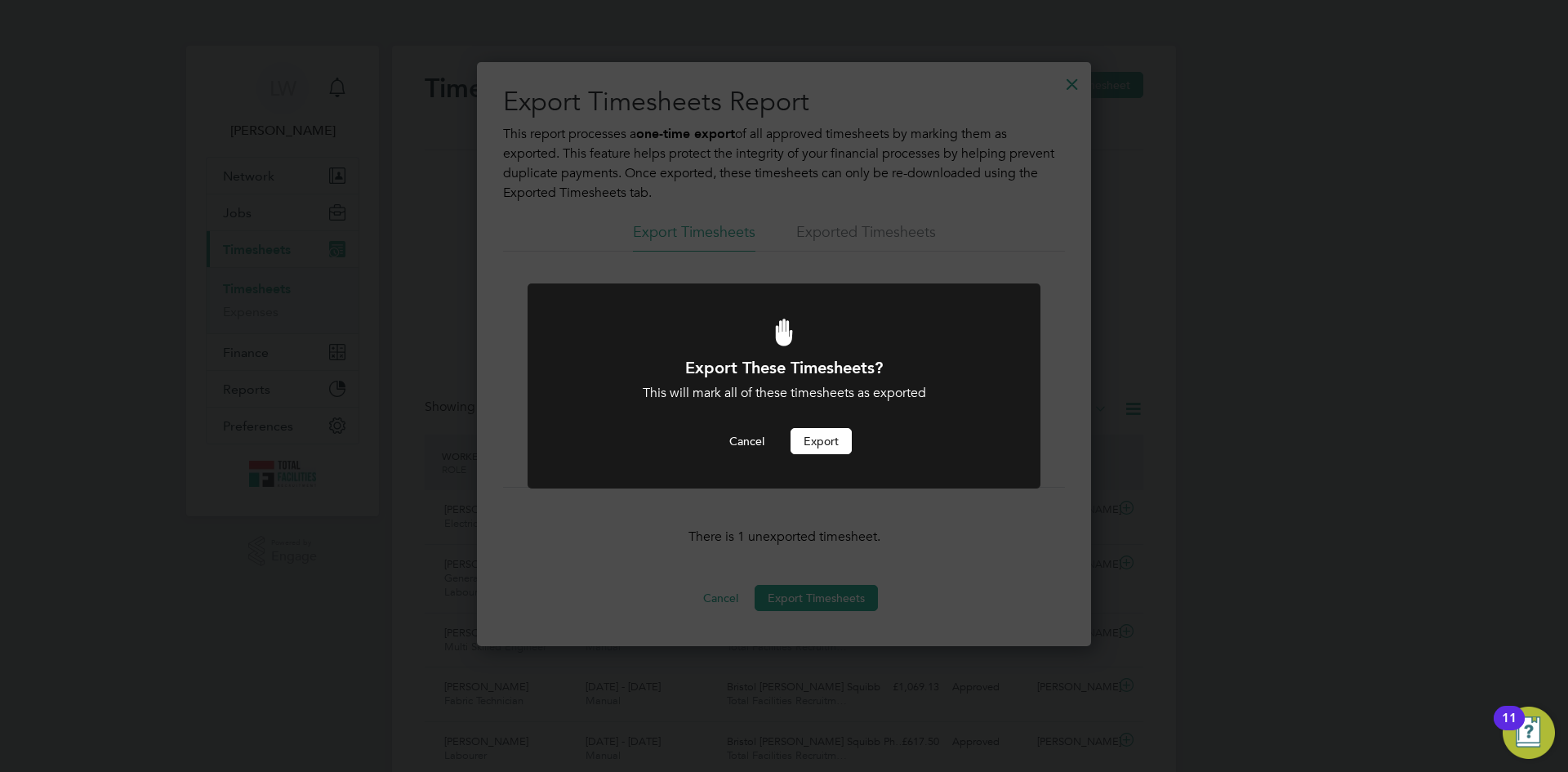
click at [820, 455] on div at bounding box center [784, 386] width 513 height 205
click at [818, 446] on button "Export" at bounding box center [821, 441] width 61 height 26
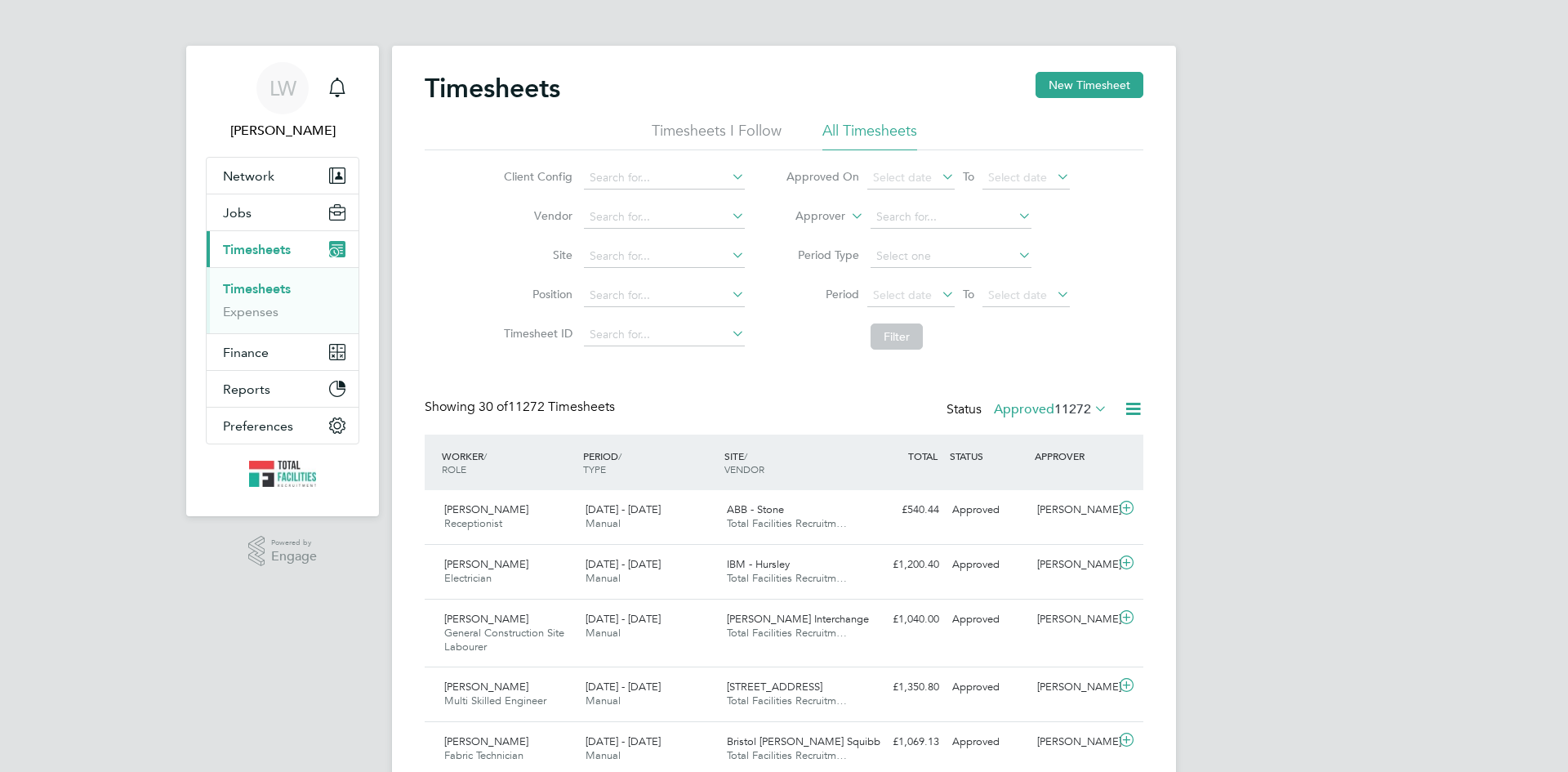
click at [1091, 405] on icon at bounding box center [1091, 409] width 0 height 23
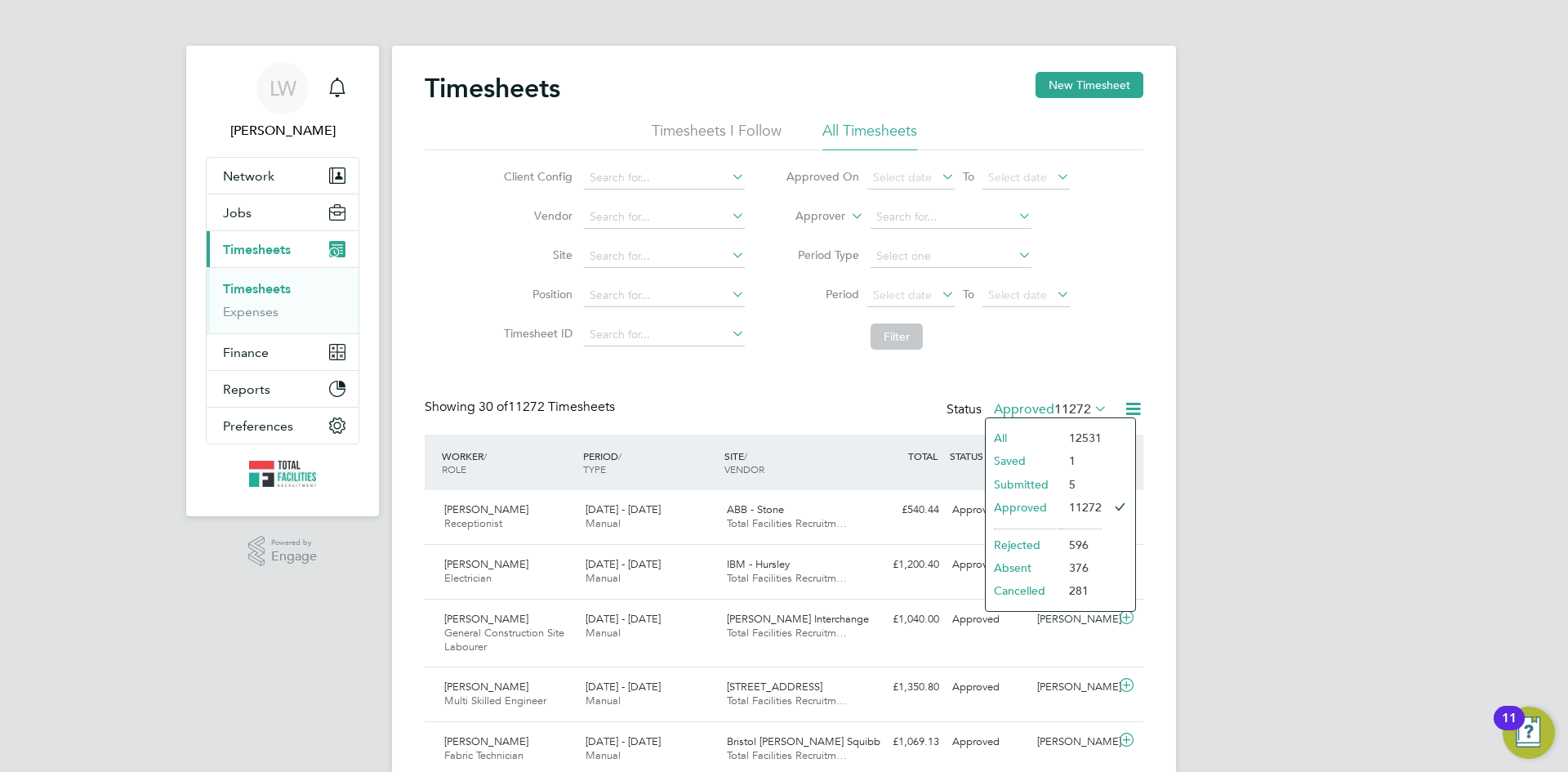
click at [1128, 408] on icon at bounding box center [1133, 409] width 21 height 21
click at [1000, 442] on li "Export Timesheets" at bounding box center [1032, 447] width 216 height 23
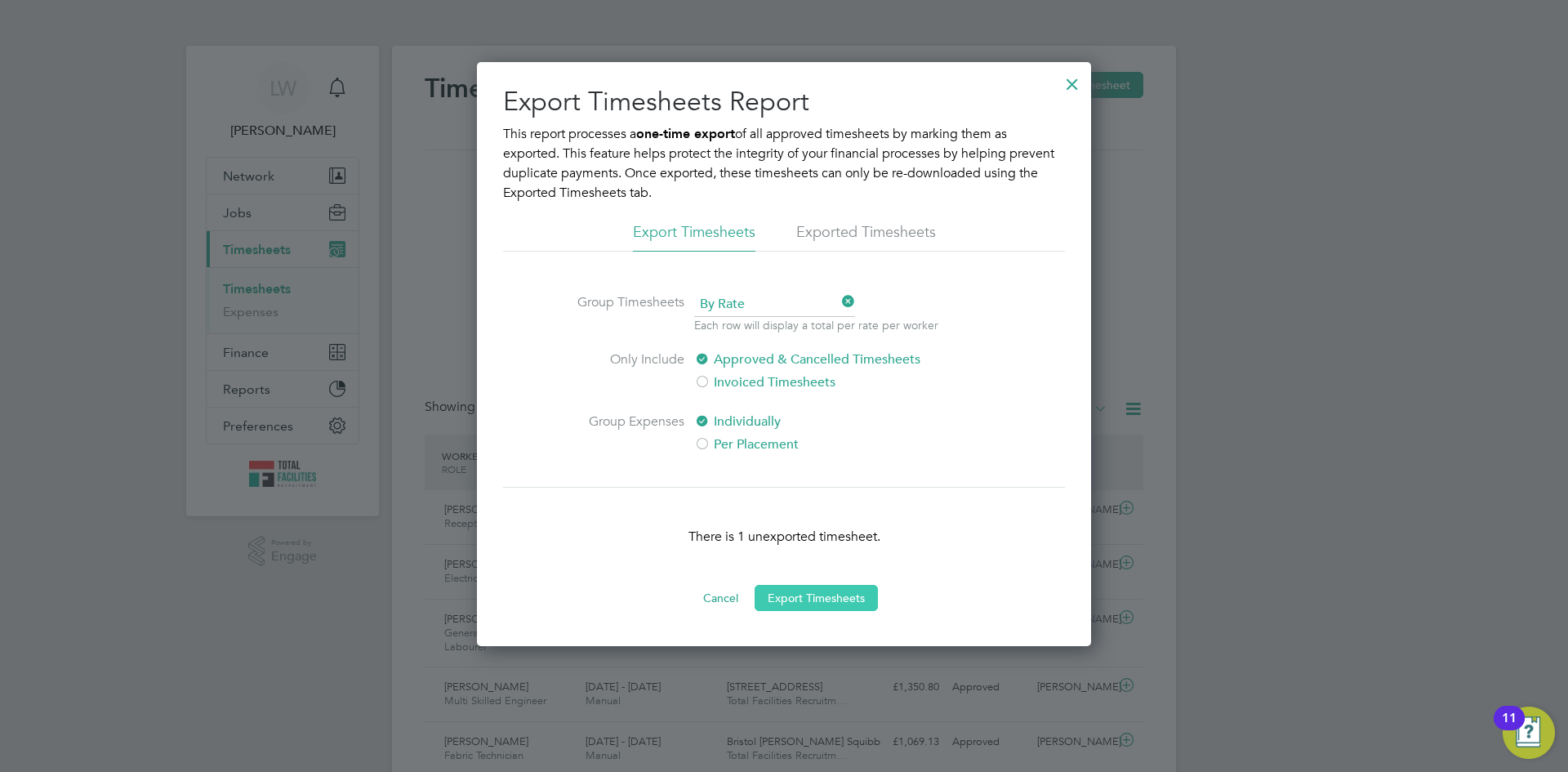
click at [811, 596] on button "Export Timesheets" at bounding box center [816, 598] width 123 height 26
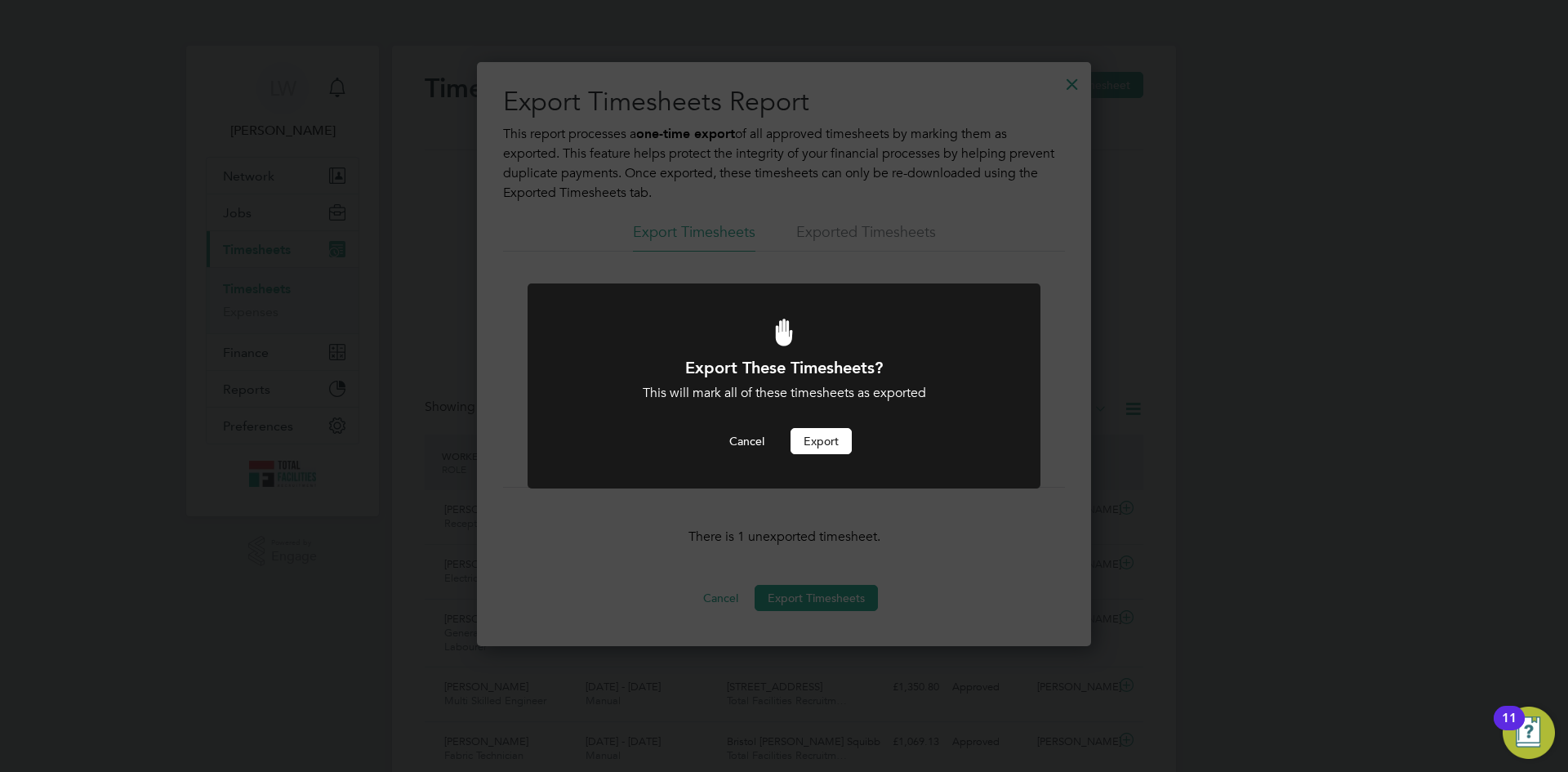
click at [824, 436] on button "Export" at bounding box center [821, 441] width 61 height 26
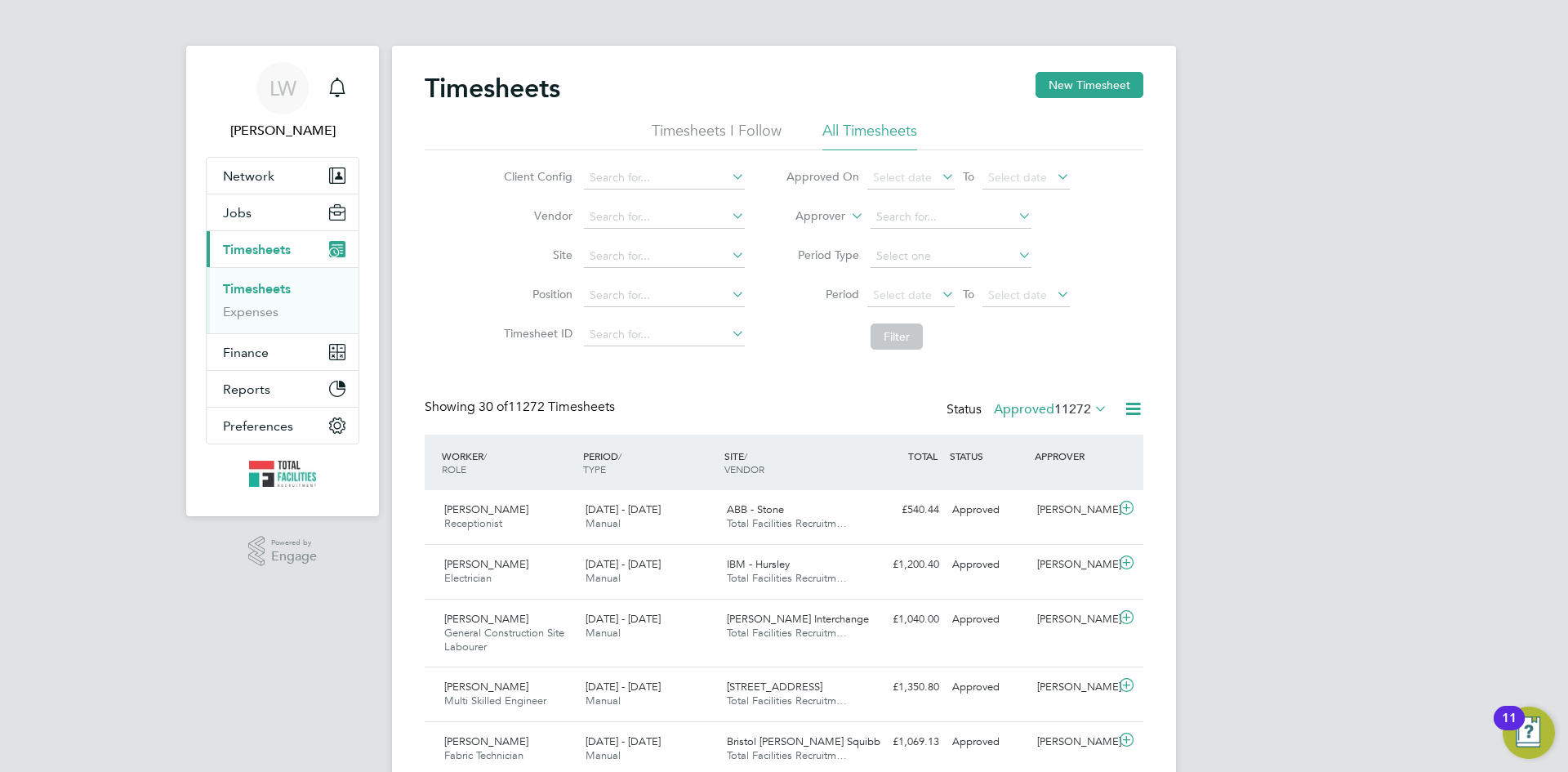
click at [1079, 410] on span "11272" at bounding box center [1072, 409] width 37 height 16
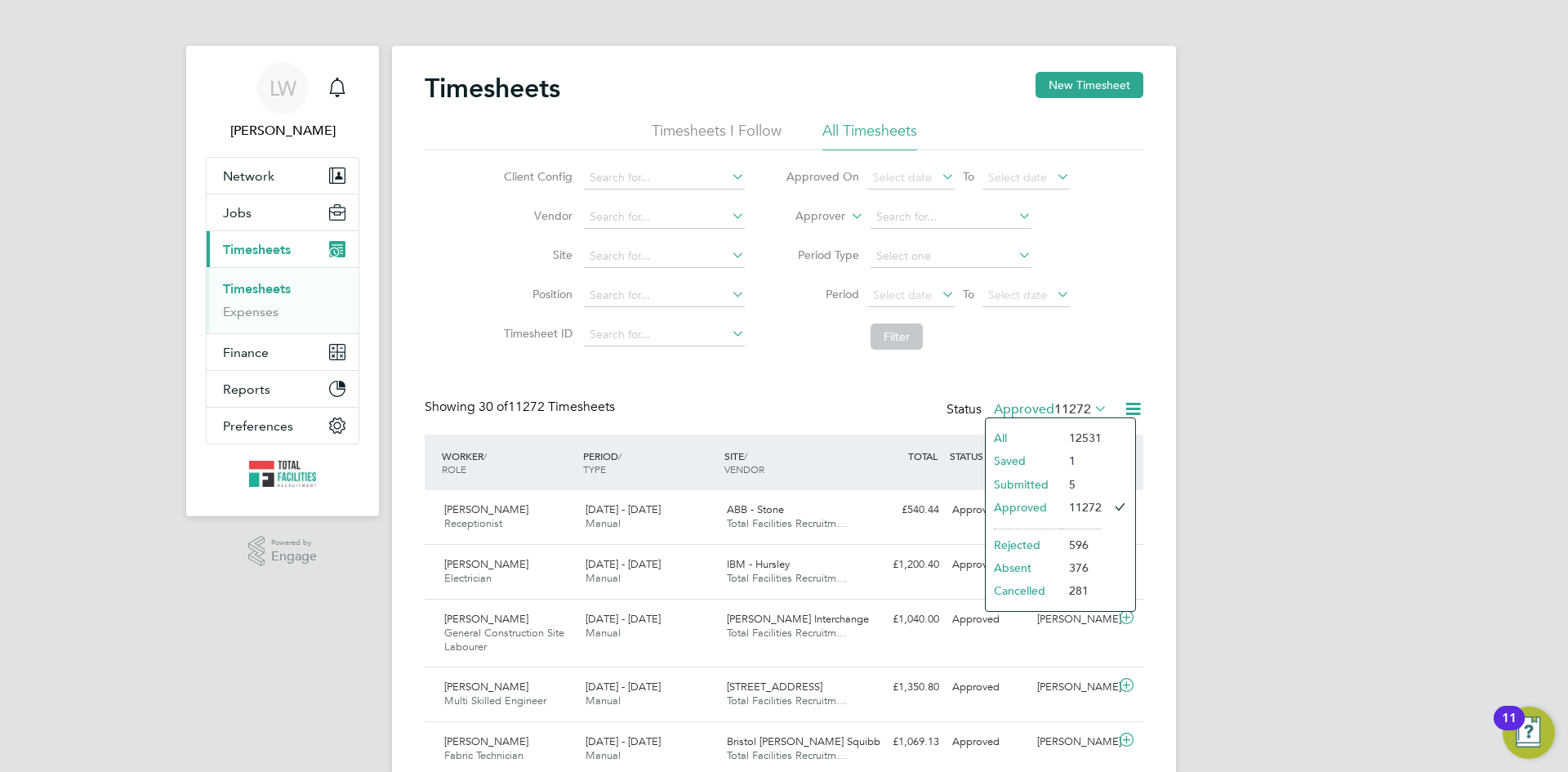
click at [1015, 483] on li "Submitted" at bounding box center [1023, 485] width 75 height 23
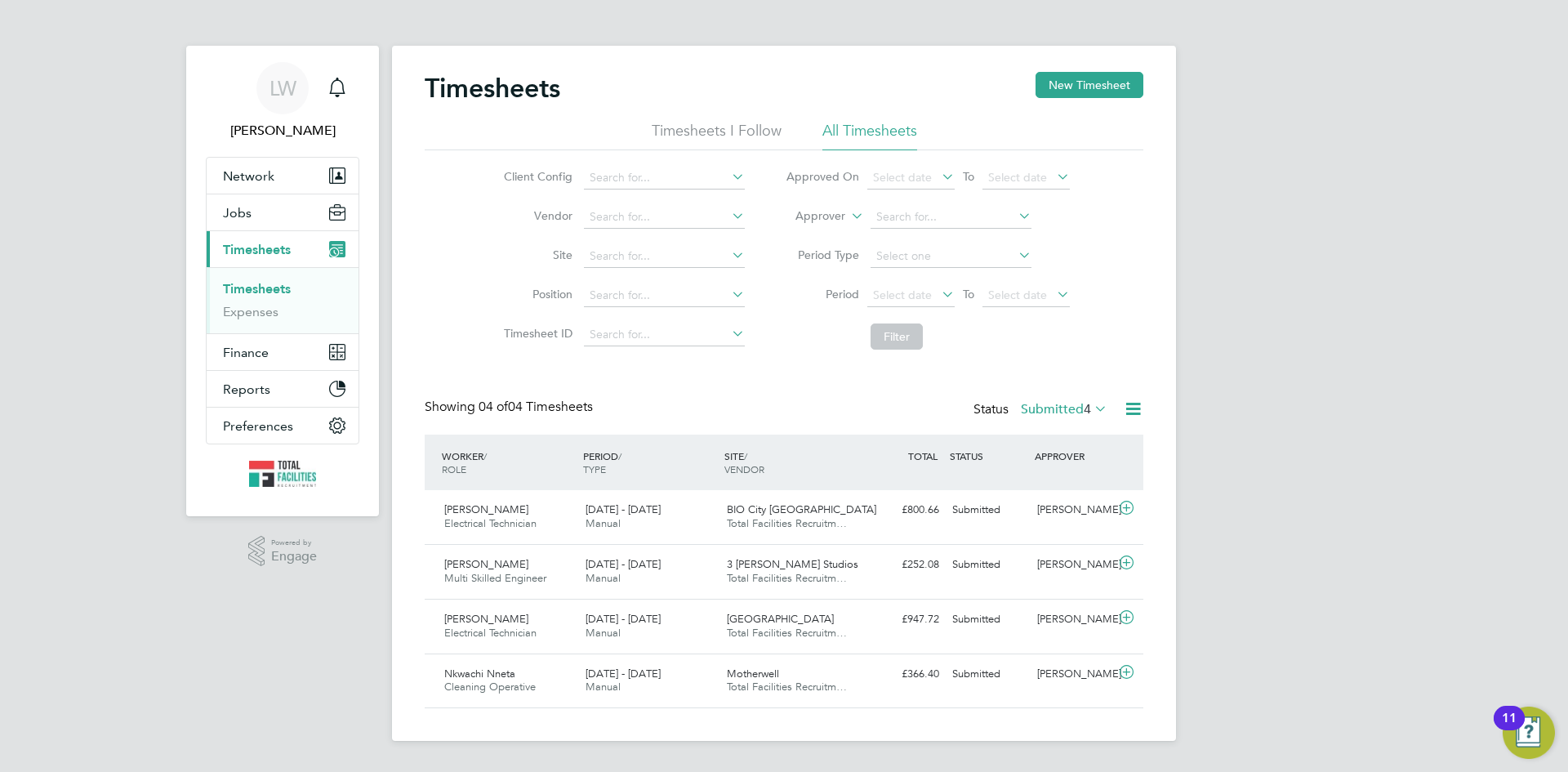
click at [1132, 405] on icon at bounding box center [1133, 409] width 21 height 21
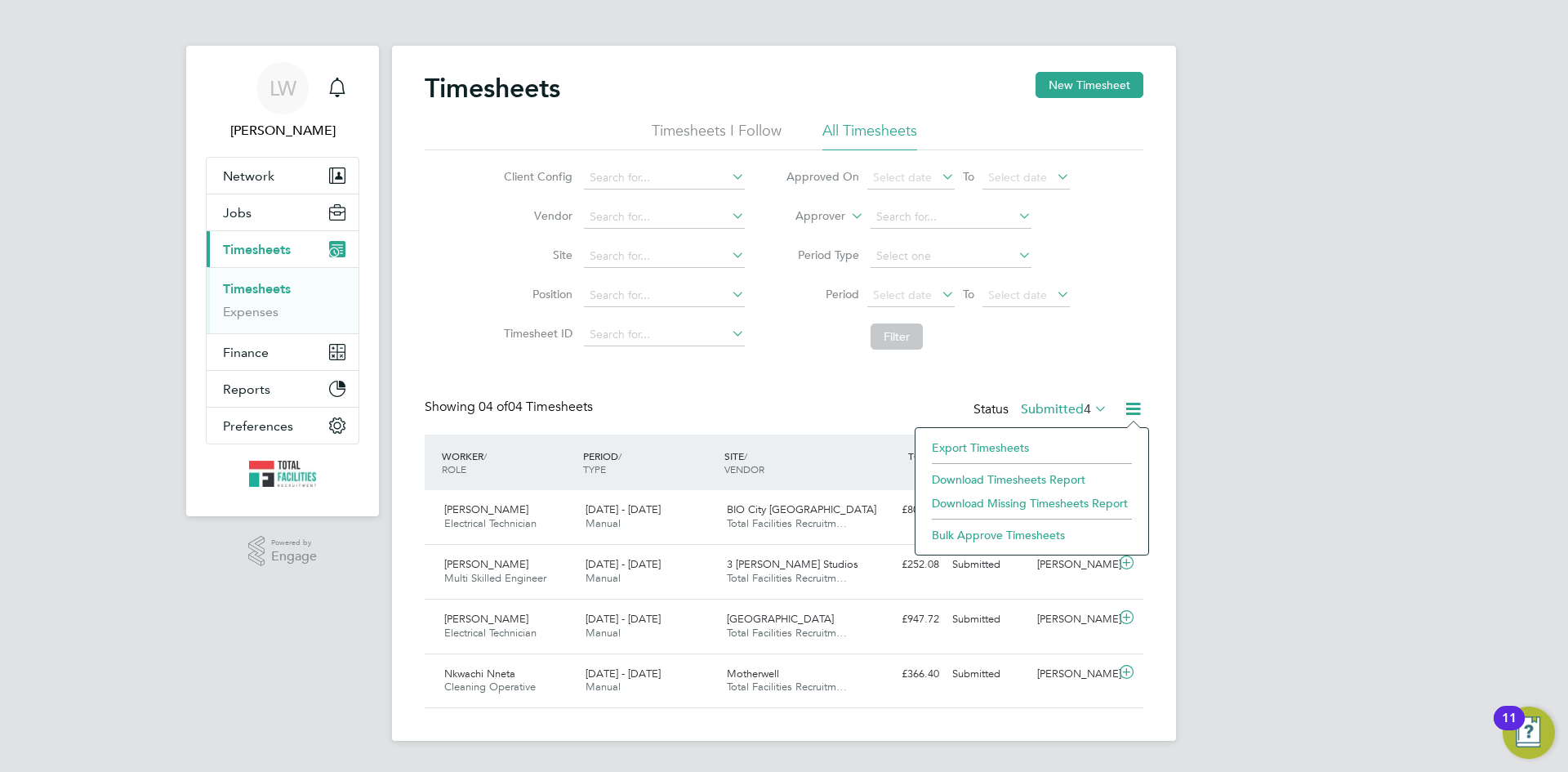
click at [1017, 440] on li "Export Timesheets" at bounding box center [1032, 447] width 216 height 23
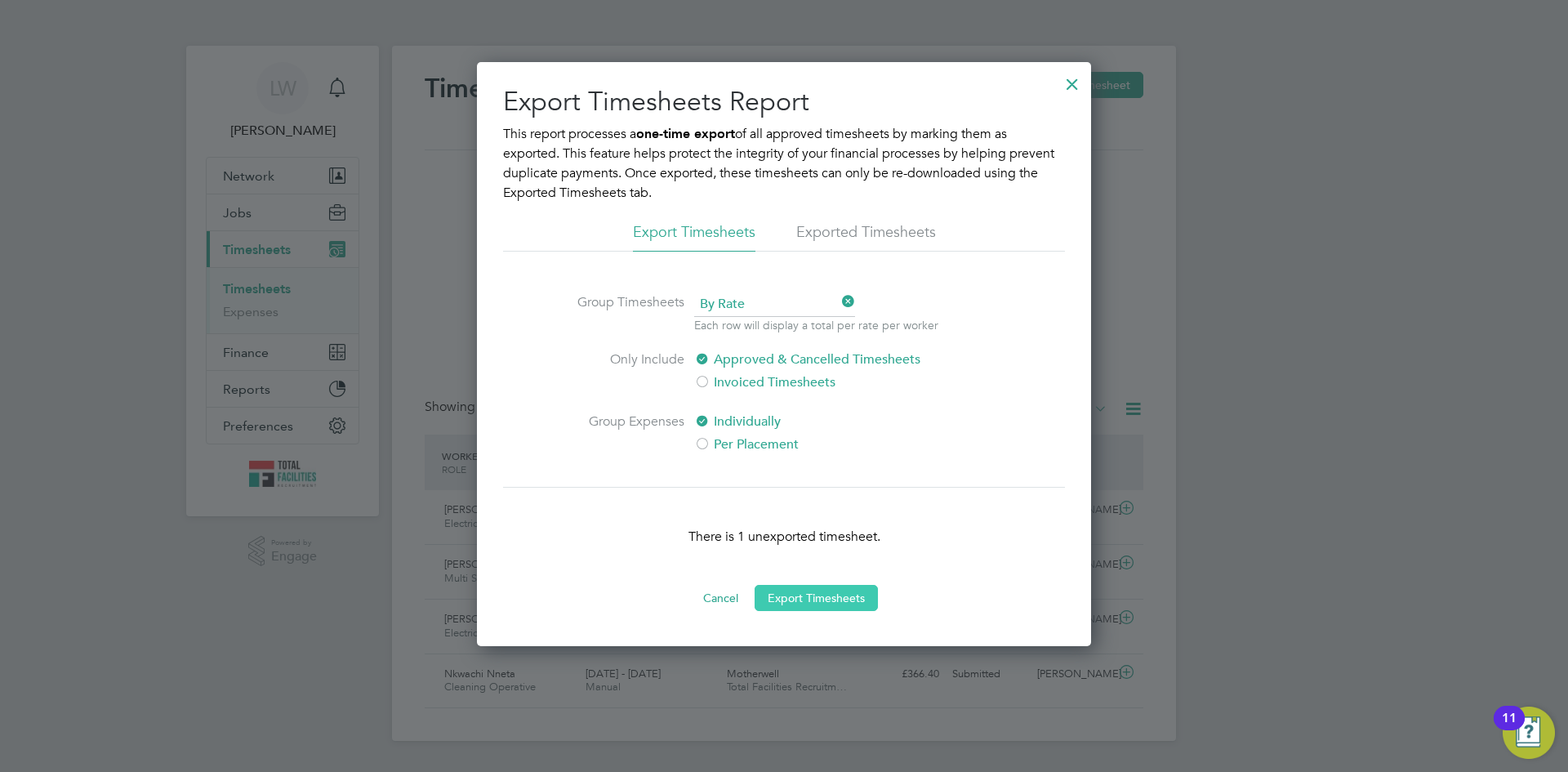
click at [864, 598] on button "Export Timesheets" at bounding box center [816, 598] width 123 height 26
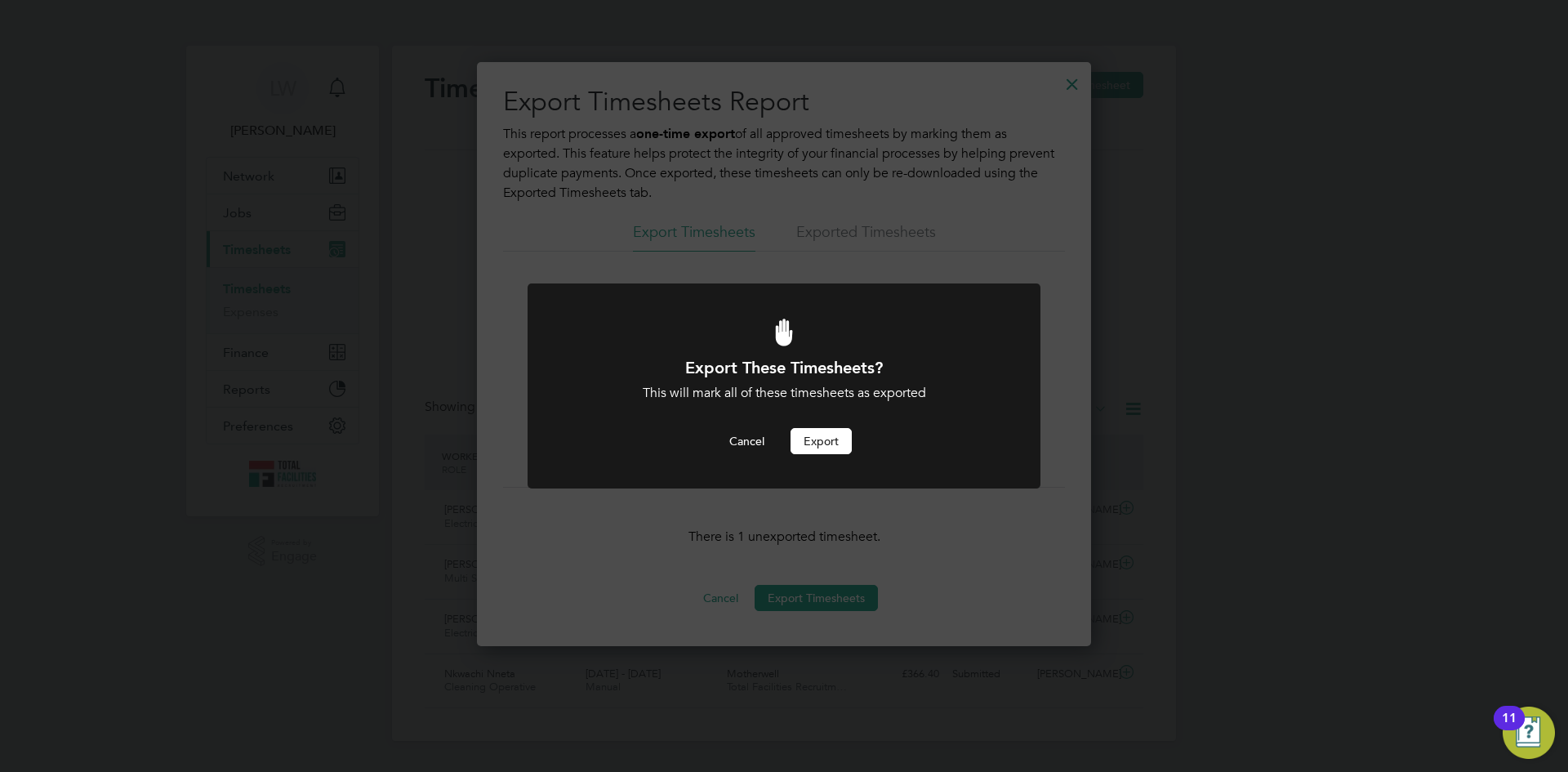
click at [824, 445] on button "Export" at bounding box center [821, 441] width 61 height 26
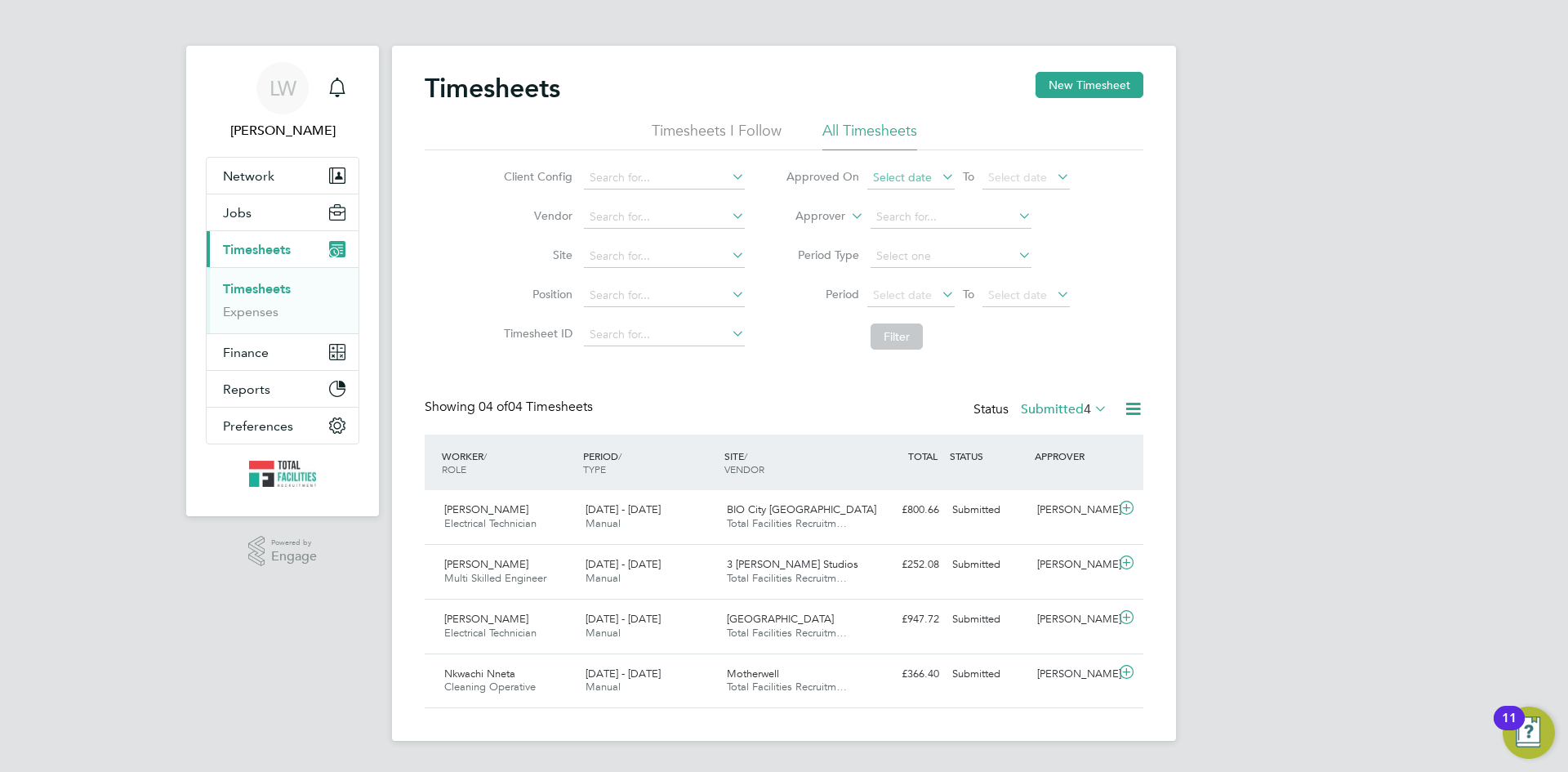
click at [917, 168] on span "Select date" at bounding box center [911, 178] width 87 height 22
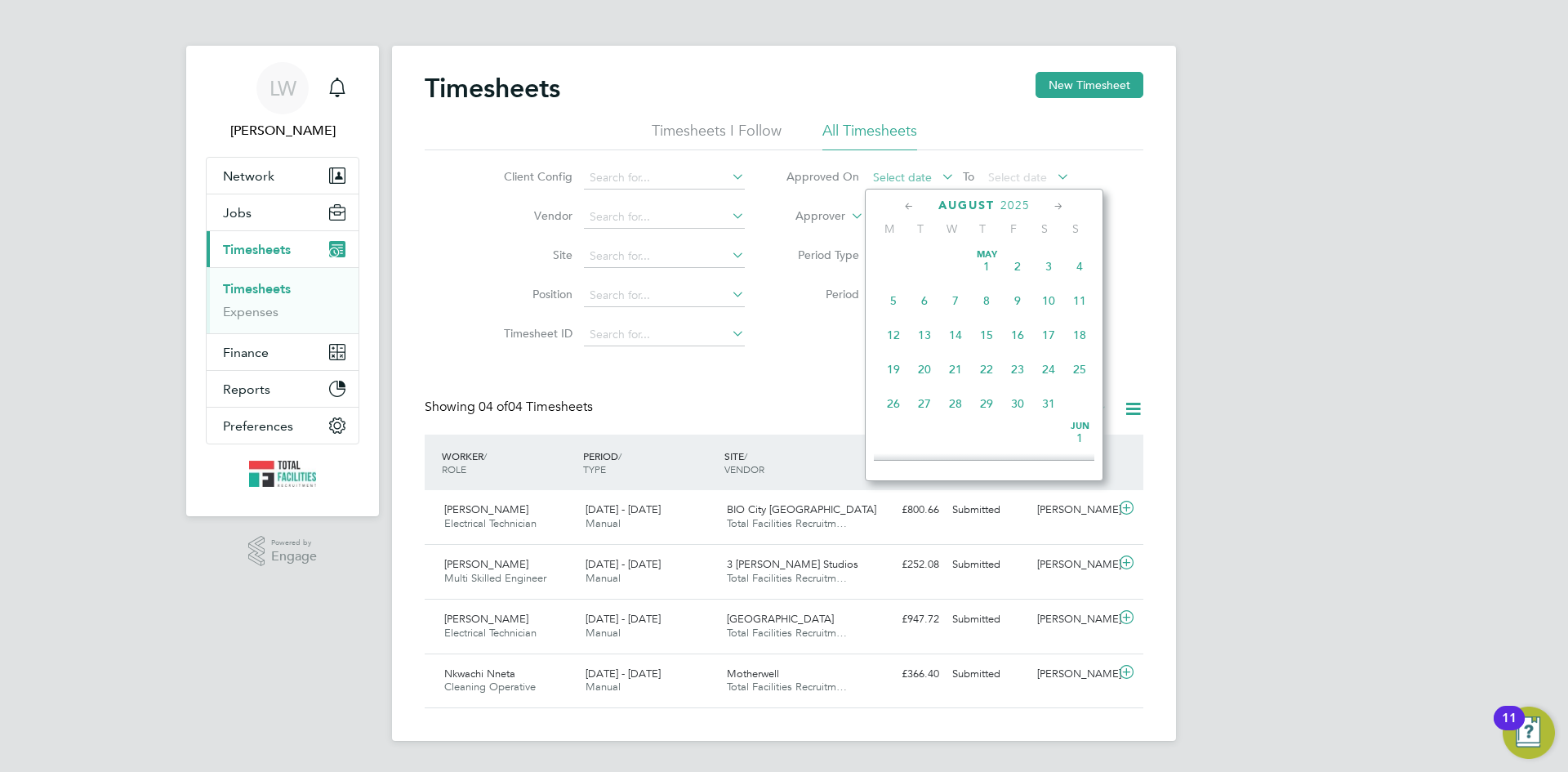
scroll to position [636, 0]
click at [956, 334] on span "27" at bounding box center [955, 318] width 31 height 31
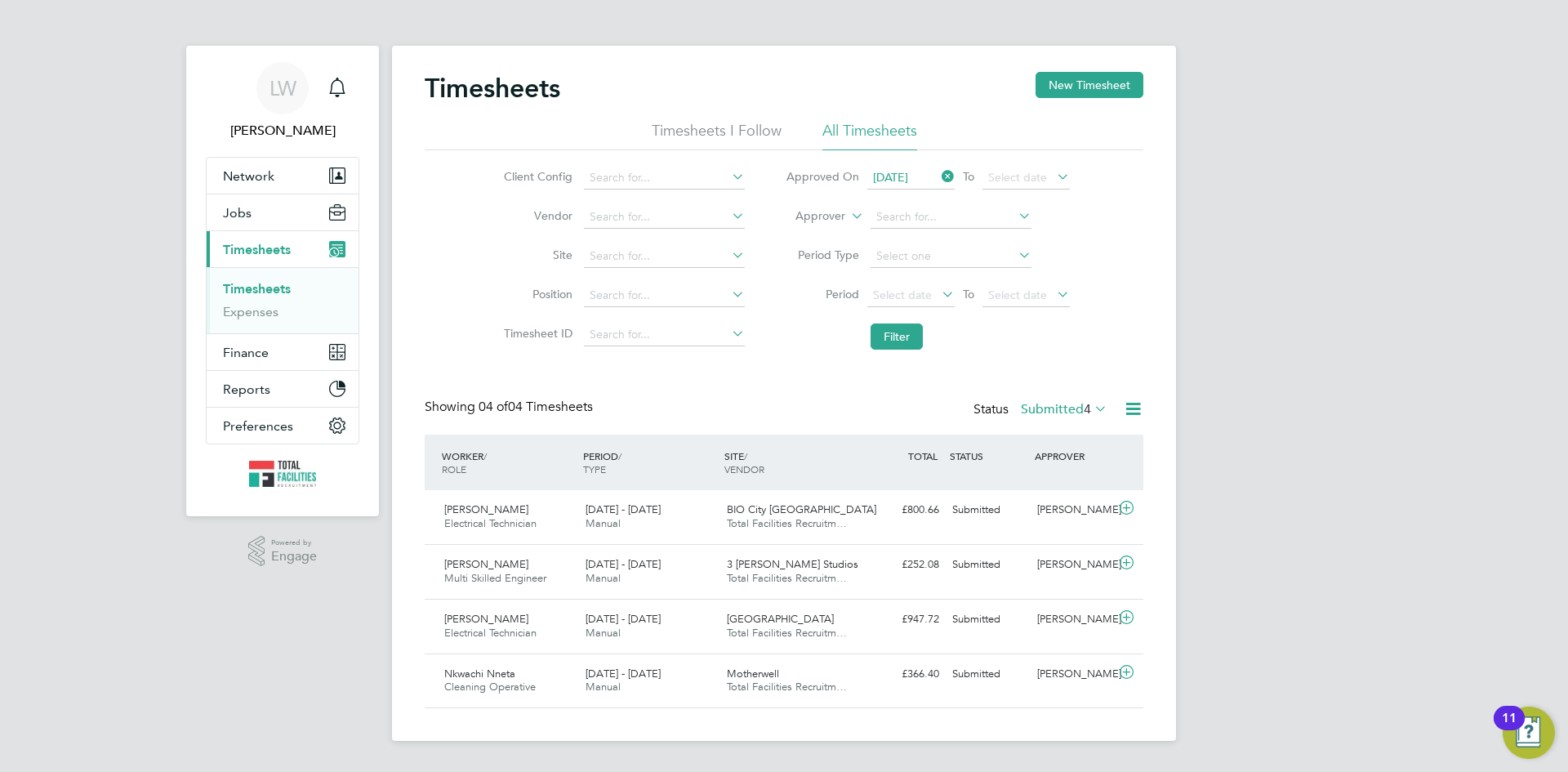
click at [1057, 406] on label "Submitted 4" at bounding box center [1064, 409] width 86 height 16
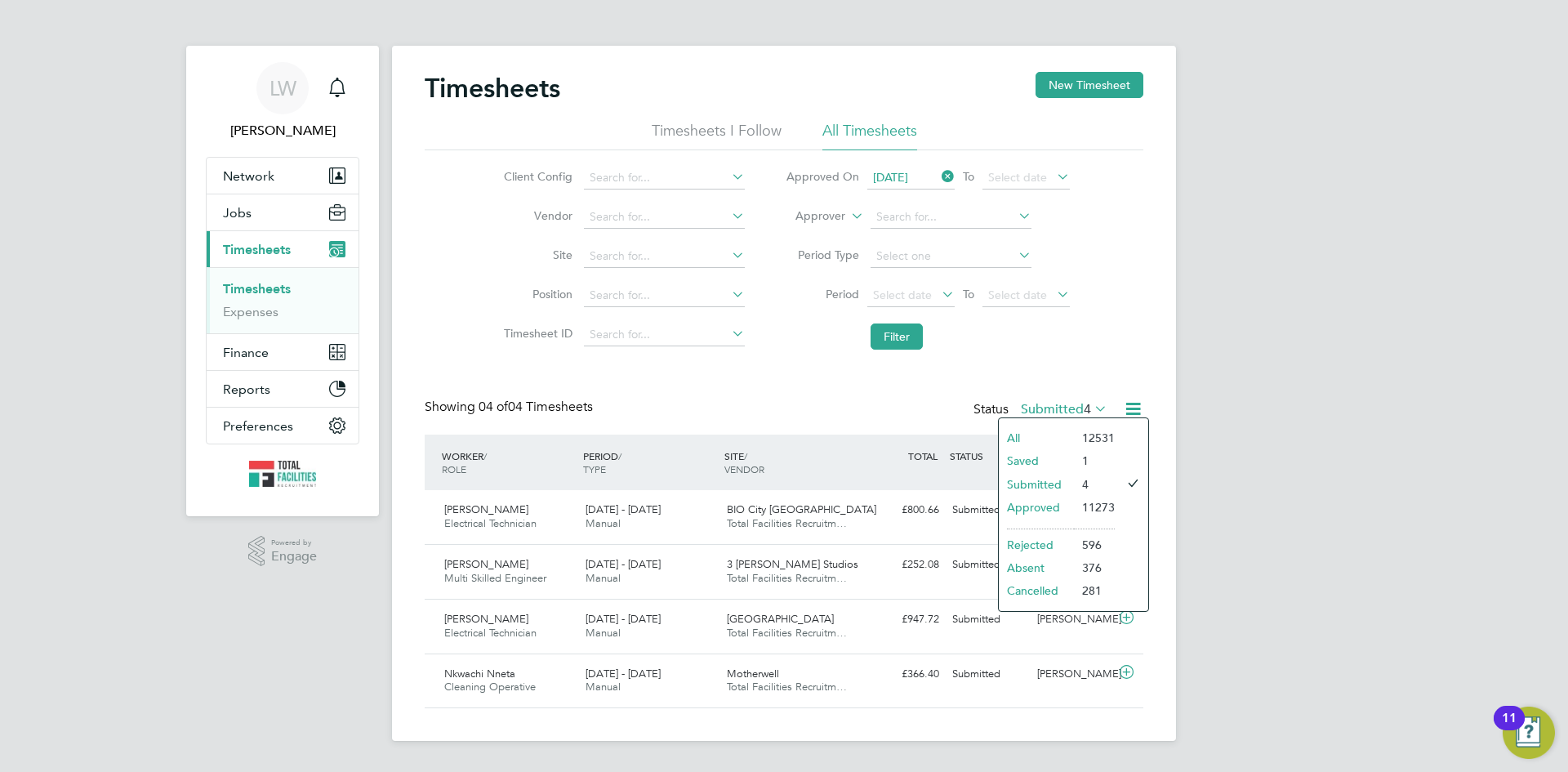
click at [1053, 502] on li "Approved" at bounding box center [1037, 507] width 75 height 23
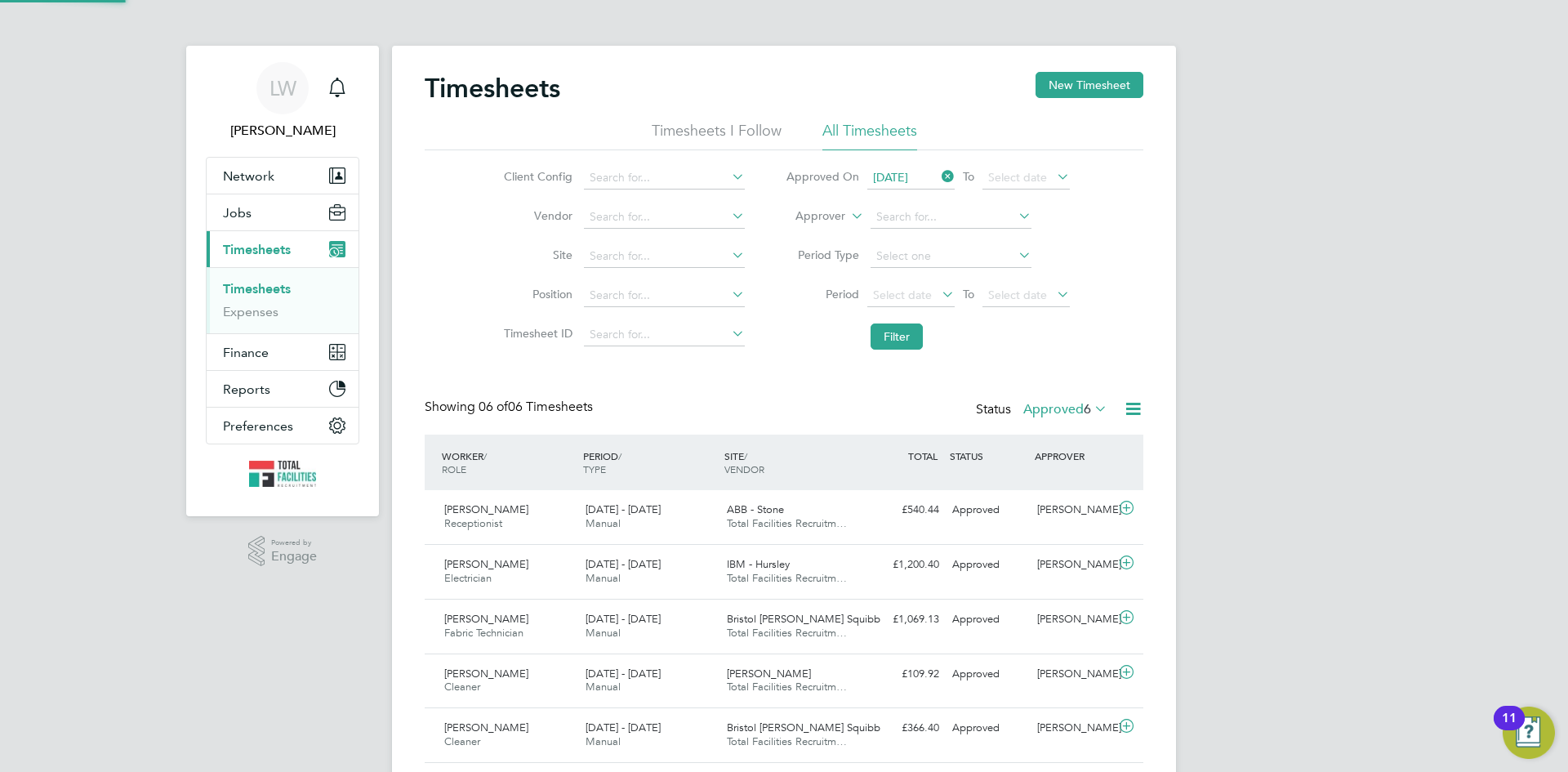
scroll to position [41, 142]
click at [1131, 408] on icon at bounding box center [1133, 409] width 21 height 21
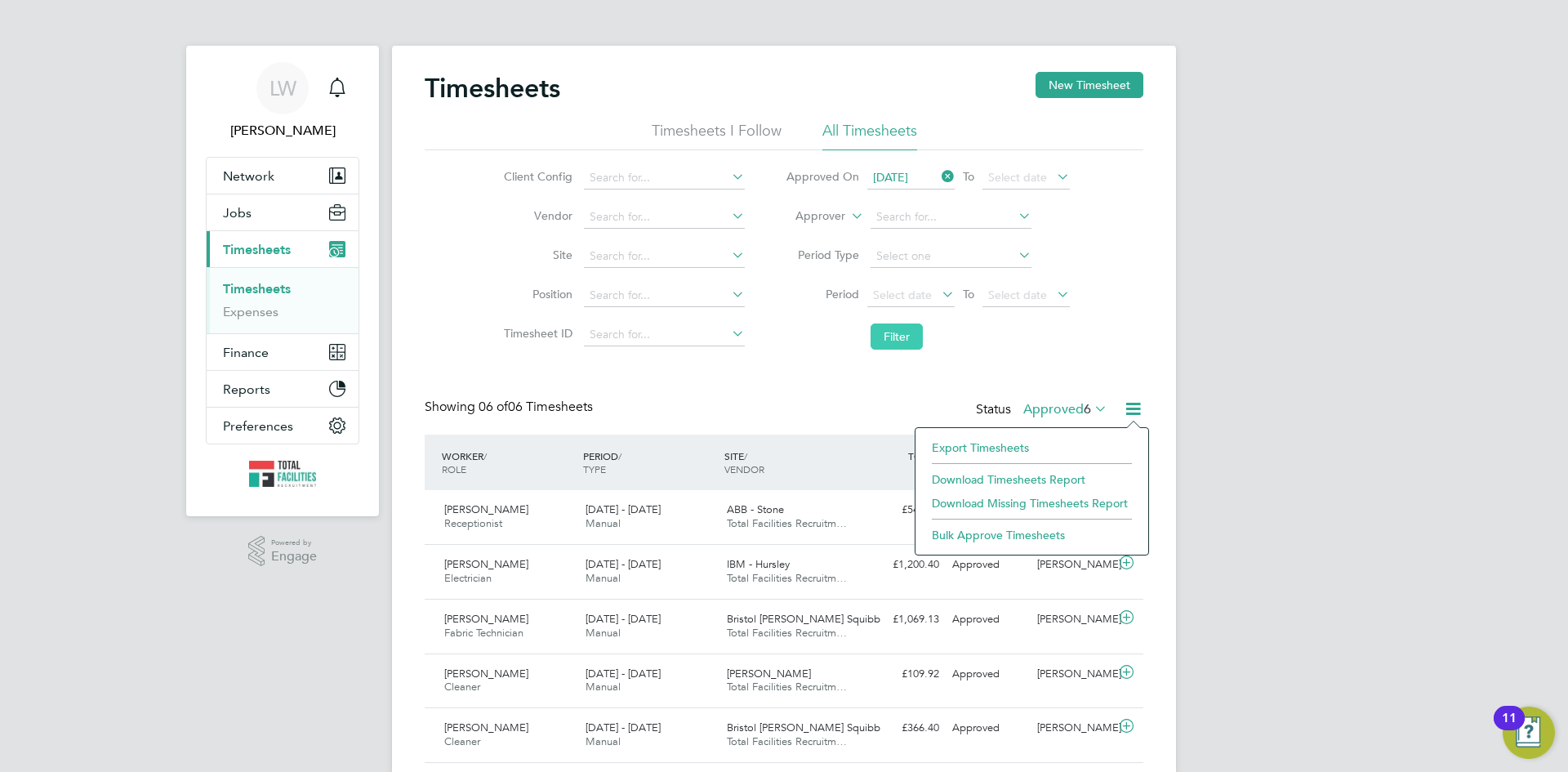
click at [893, 336] on button "Filter" at bounding box center [897, 336] width 53 height 26
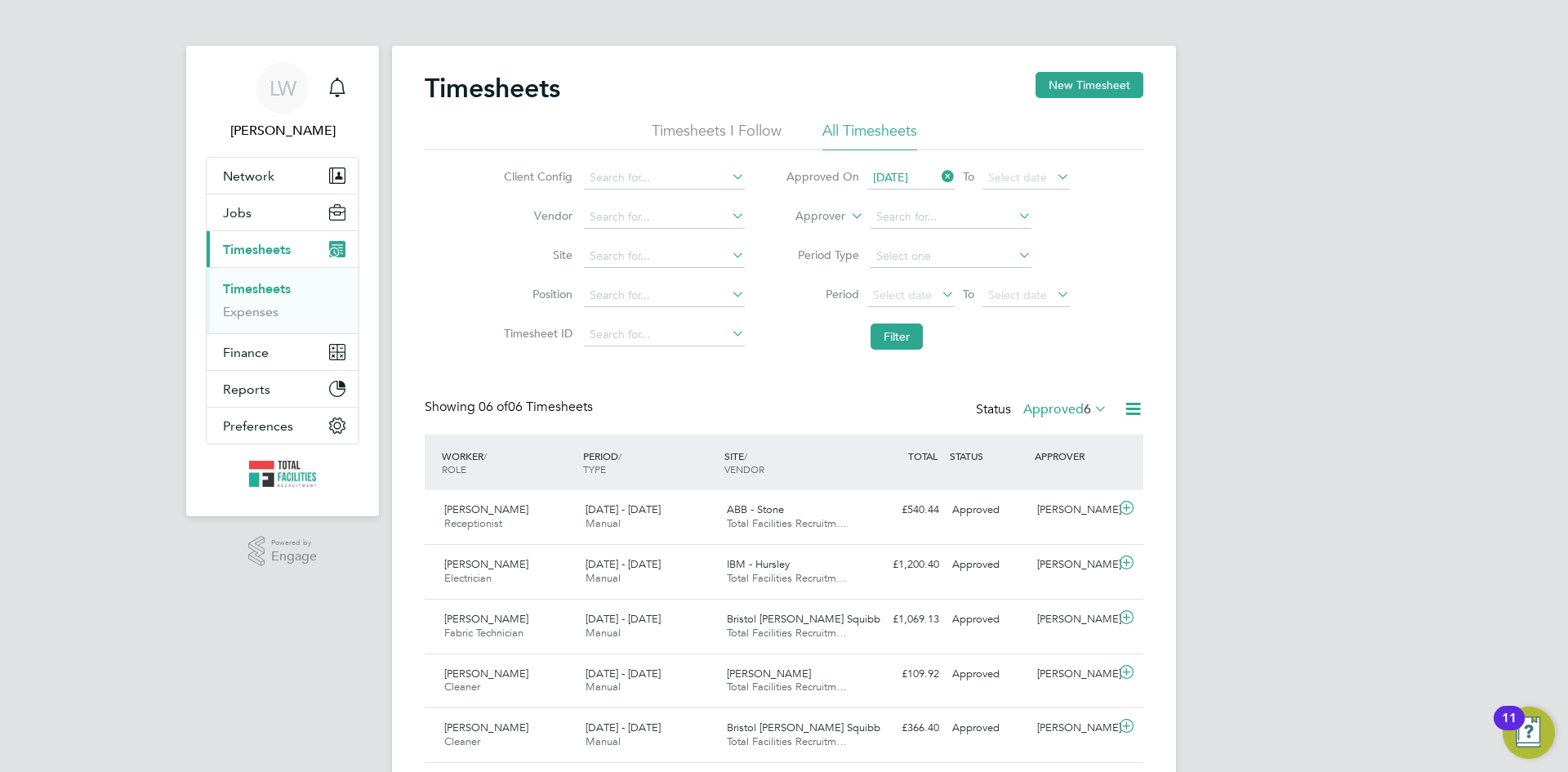
scroll to position [8, 8]
click at [1131, 408] on icon at bounding box center [1133, 409] width 21 height 21
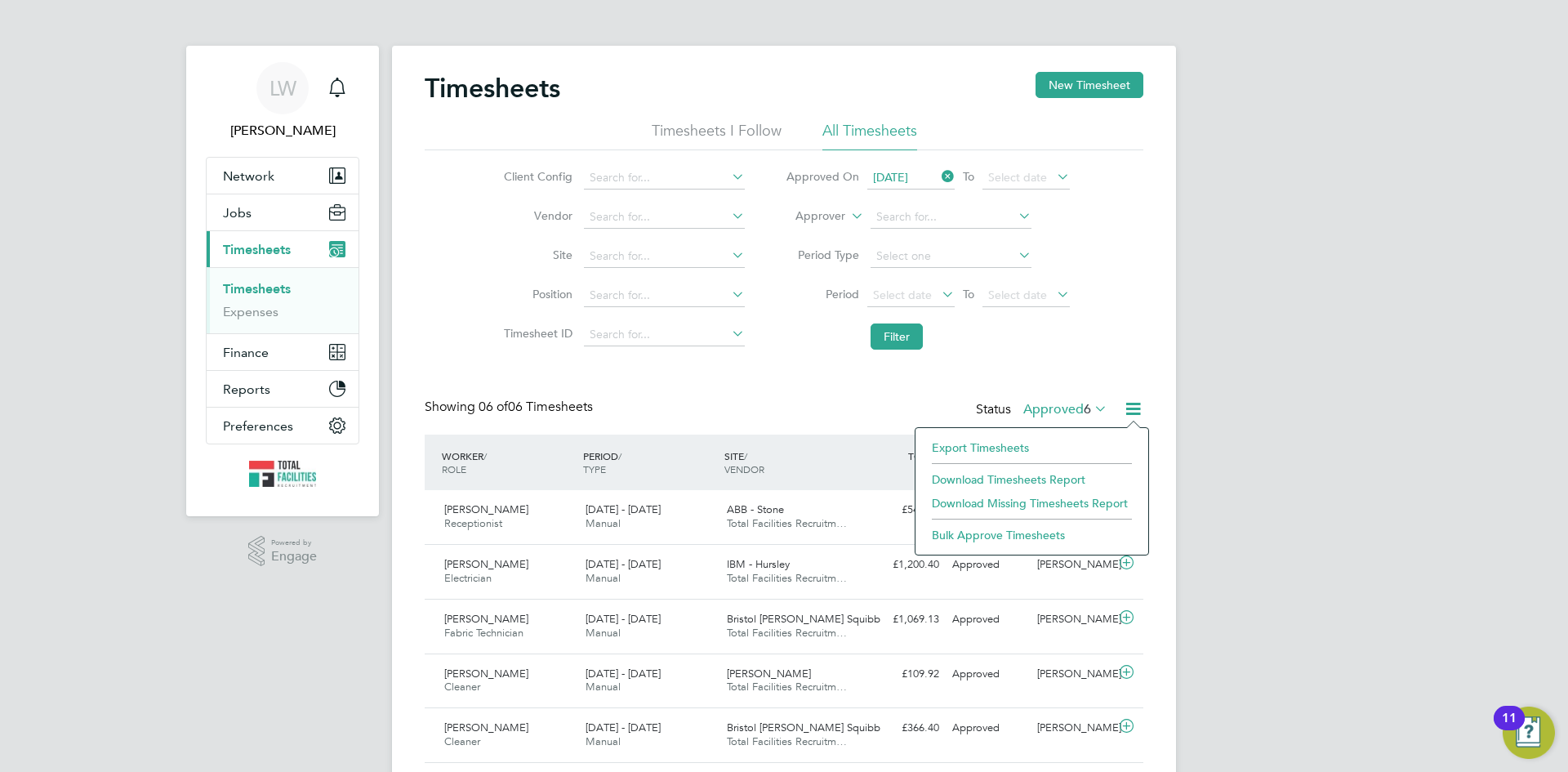
click at [971, 474] on li "Download Timesheets Report" at bounding box center [1032, 479] width 216 height 23
